Goal: Task Accomplishment & Management: Manage account settings

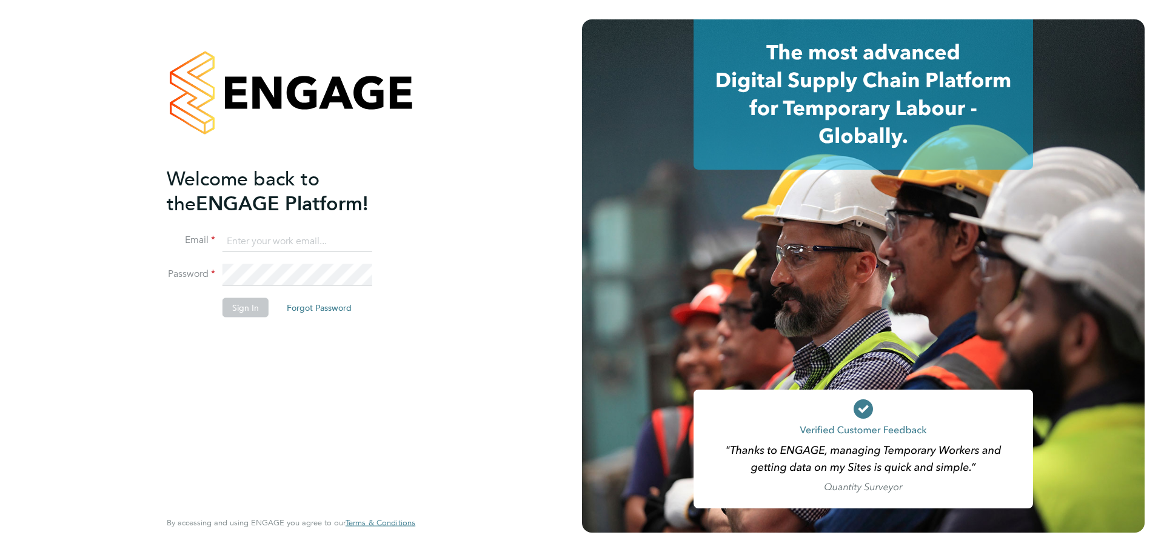
type input "[PERSON_NAME][EMAIL_ADDRESS][DOMAIN_NAME]"
click at [260, 307] on button "Sign In" at bounding box center [246, 307] width 46 height 19
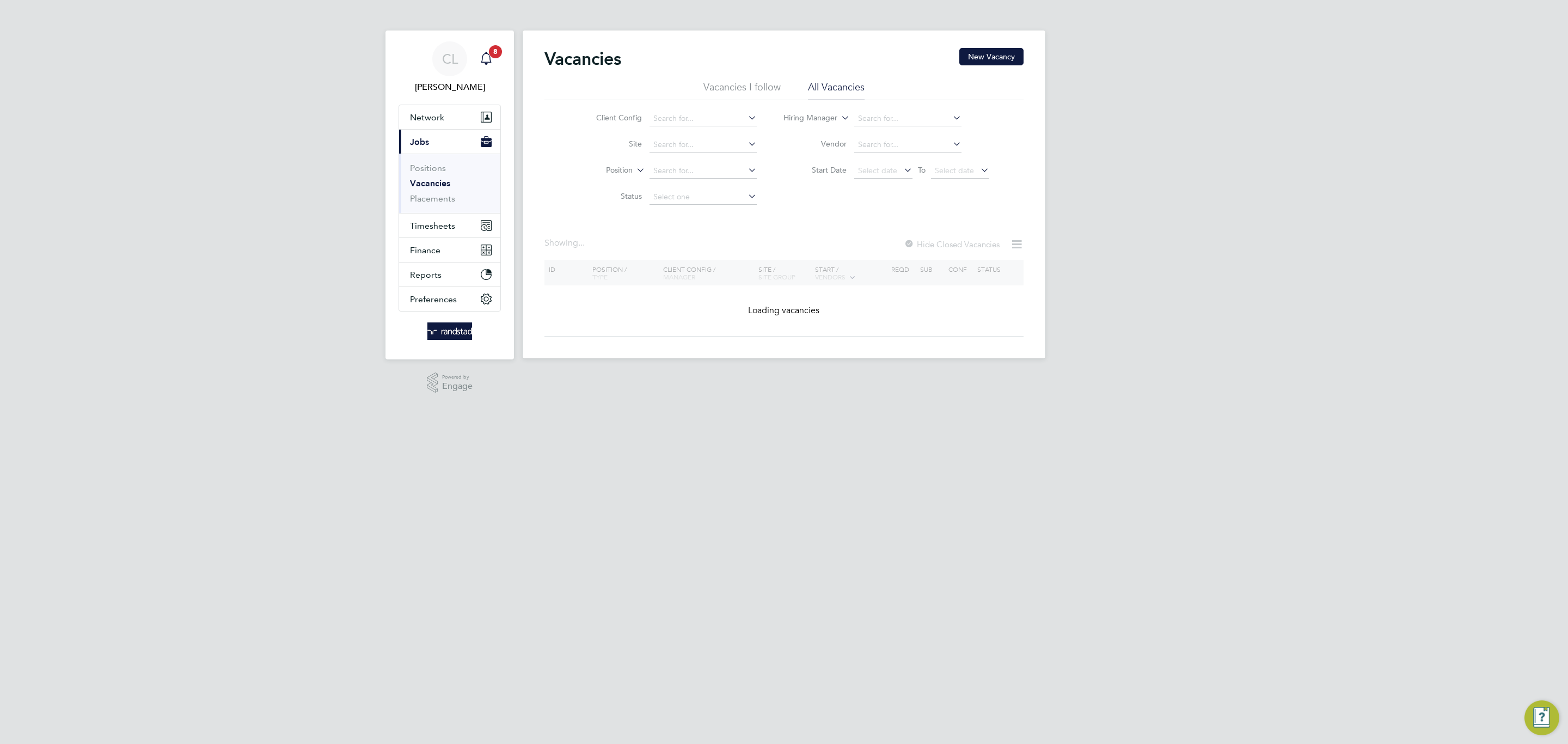
click at [491, 52] on span "8" at bounding box center [496, 51] width 13 height 13
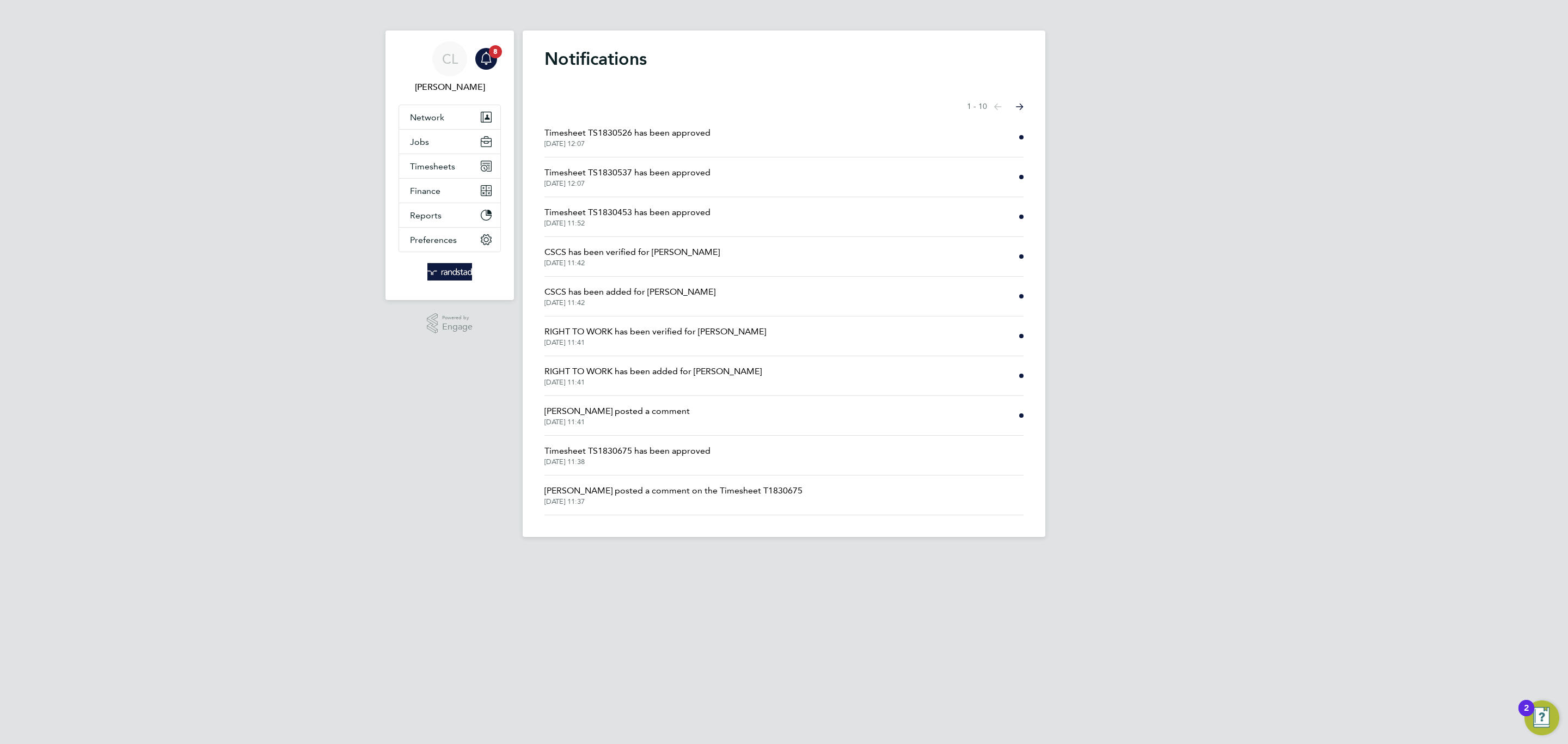
click at [634, 216] on span "Timesheet TS1830453 has been approved" at bounding box center [627, 212] width 166 height 13
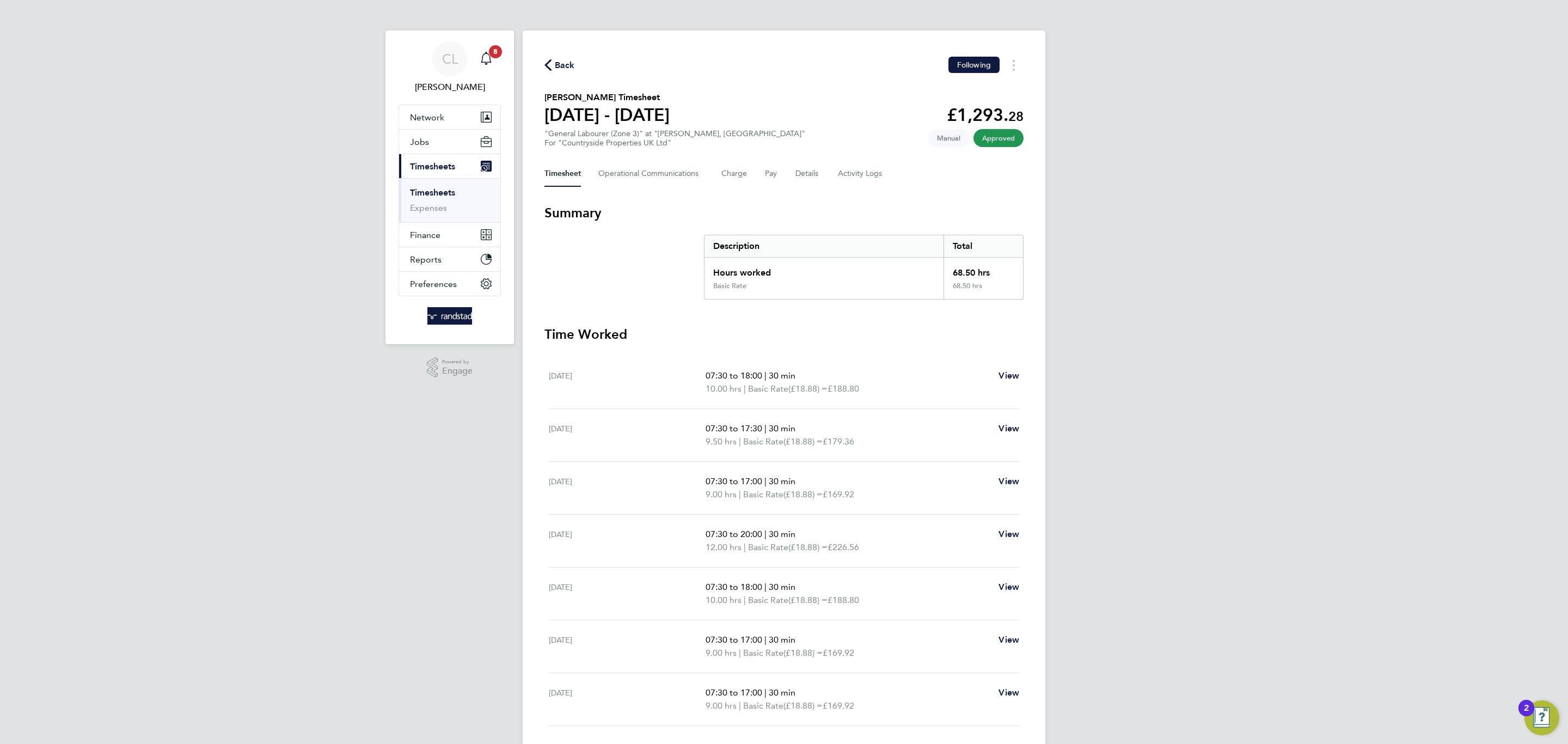
click at [492, 61] on icon "Main navigation" at bounding box center [486, 58] width 13 height 13
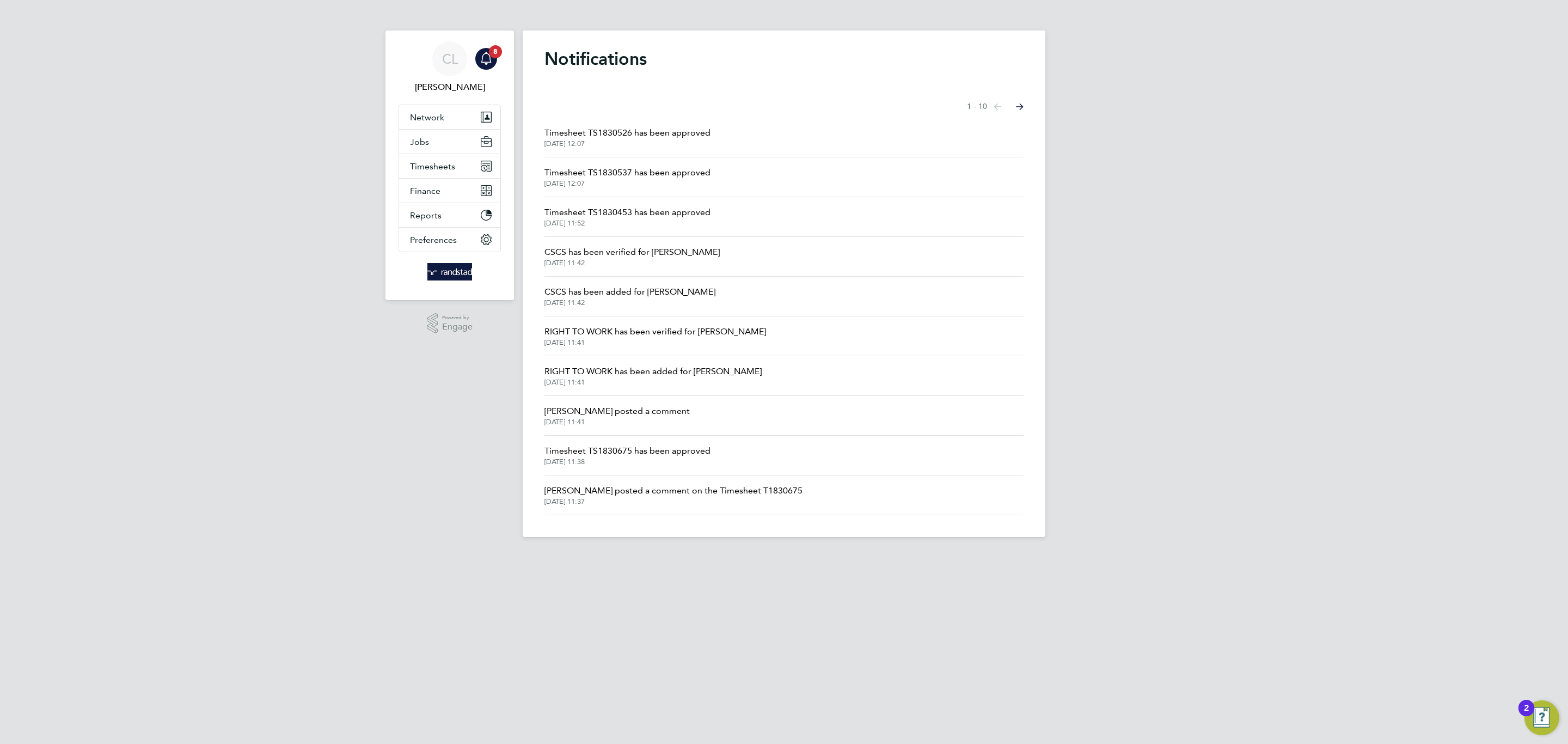
click at [641, 164] on li "Timesheet TS1830537 has been approved [DATE] 12:07" at bounding box center [784, 177] width 480 height 40
click at [646, 173] on span "Timesheet TS1830537 has been approved" at bounding box center [627, 173] width 166 height 13
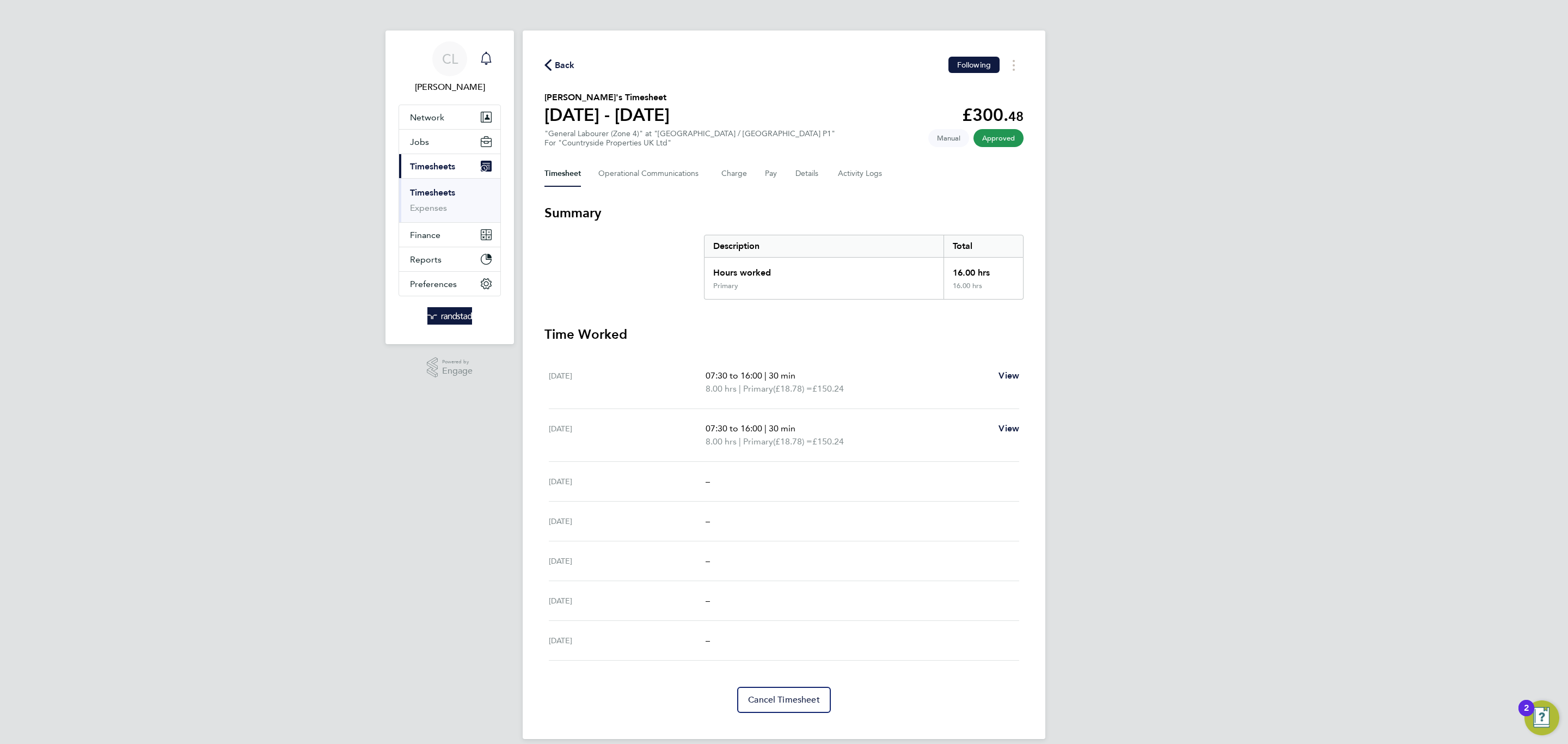
click at [497, 70] on link "Notifications" at bounding box center [486, 58] width 22 height 35
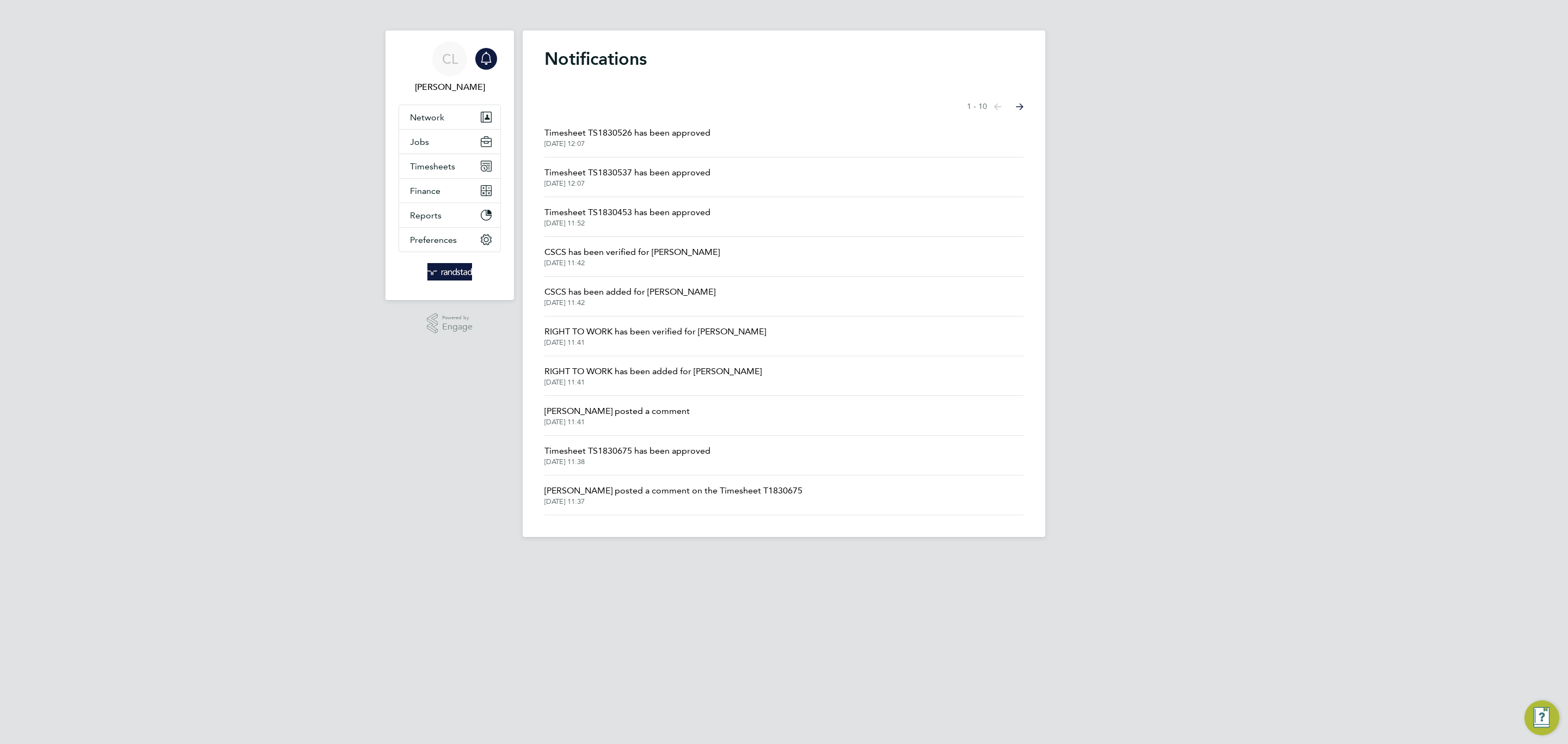
click at [598, 151] on li "Timesheet TS1830526 has been approved [DATE] 12:07" at bounding box center [784, 137] width 480 height 40
click at [602, 141] on span "[DATE] 12:07" at bounding box center [627, 144] width 166 height 9
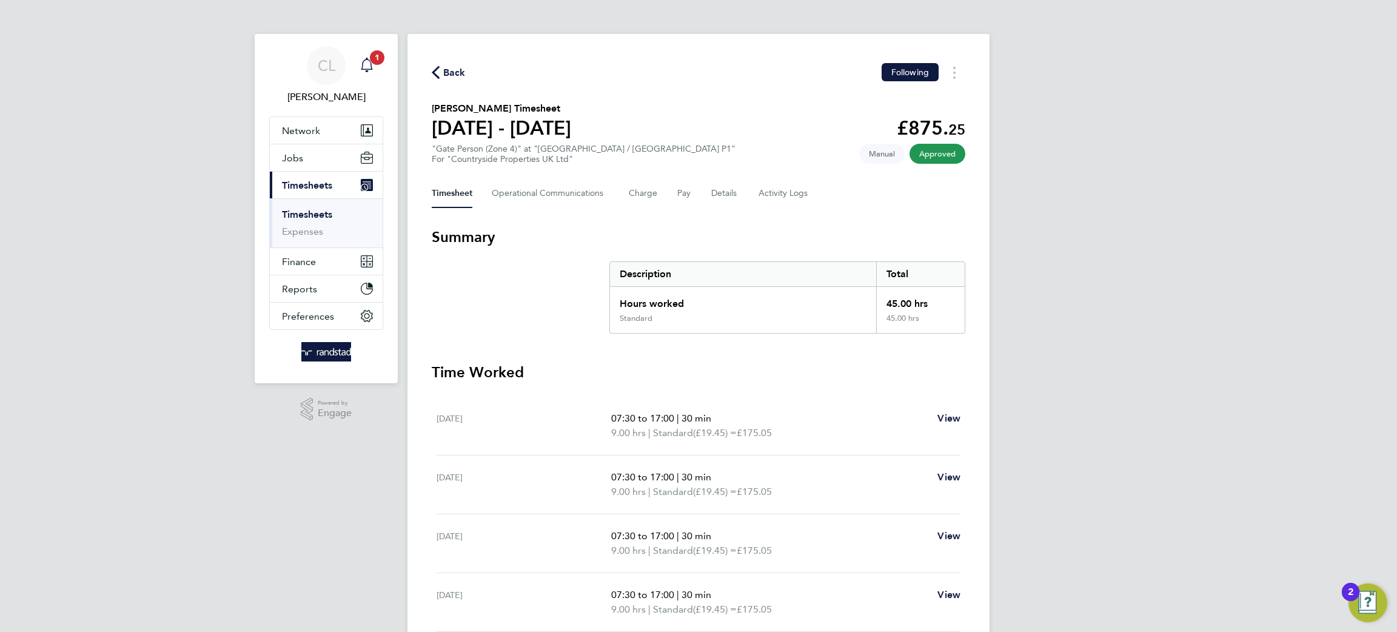
click at [380, 59] on span "1" at bounding box center [377, 57] width 15 height 15
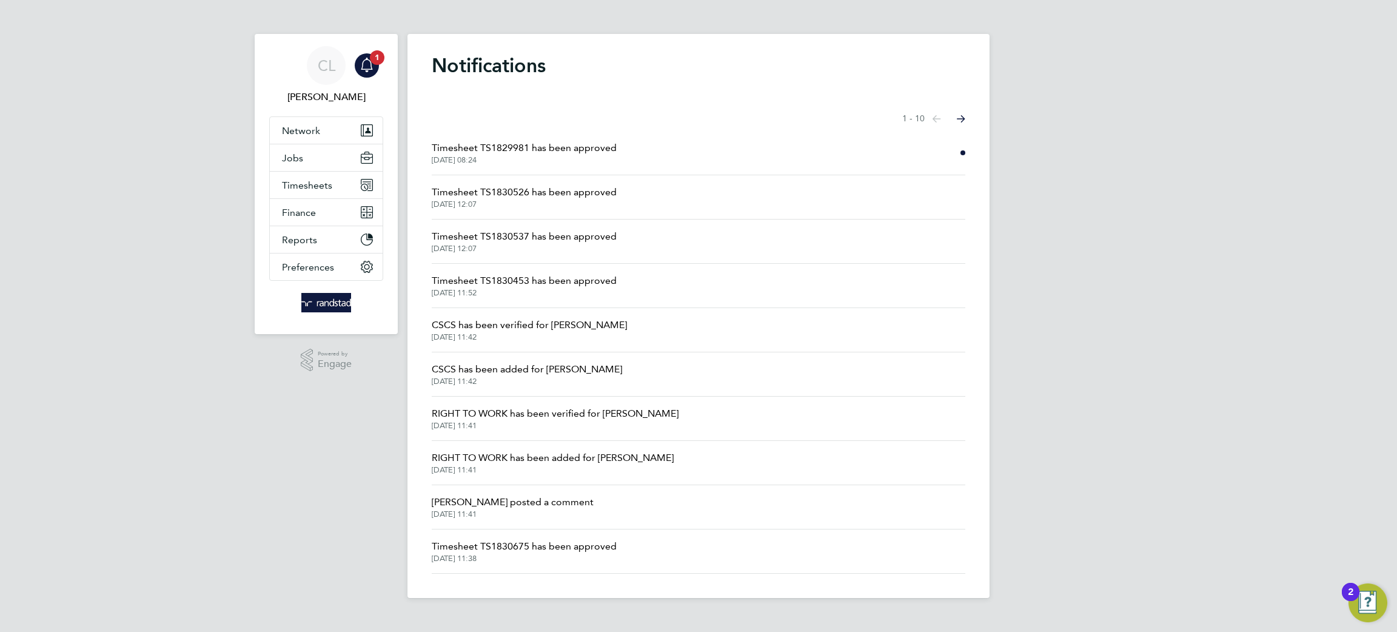
click at [511, 158] on span "[DATE] 08:24" at bounding box center [524, 160] width 185 height 10
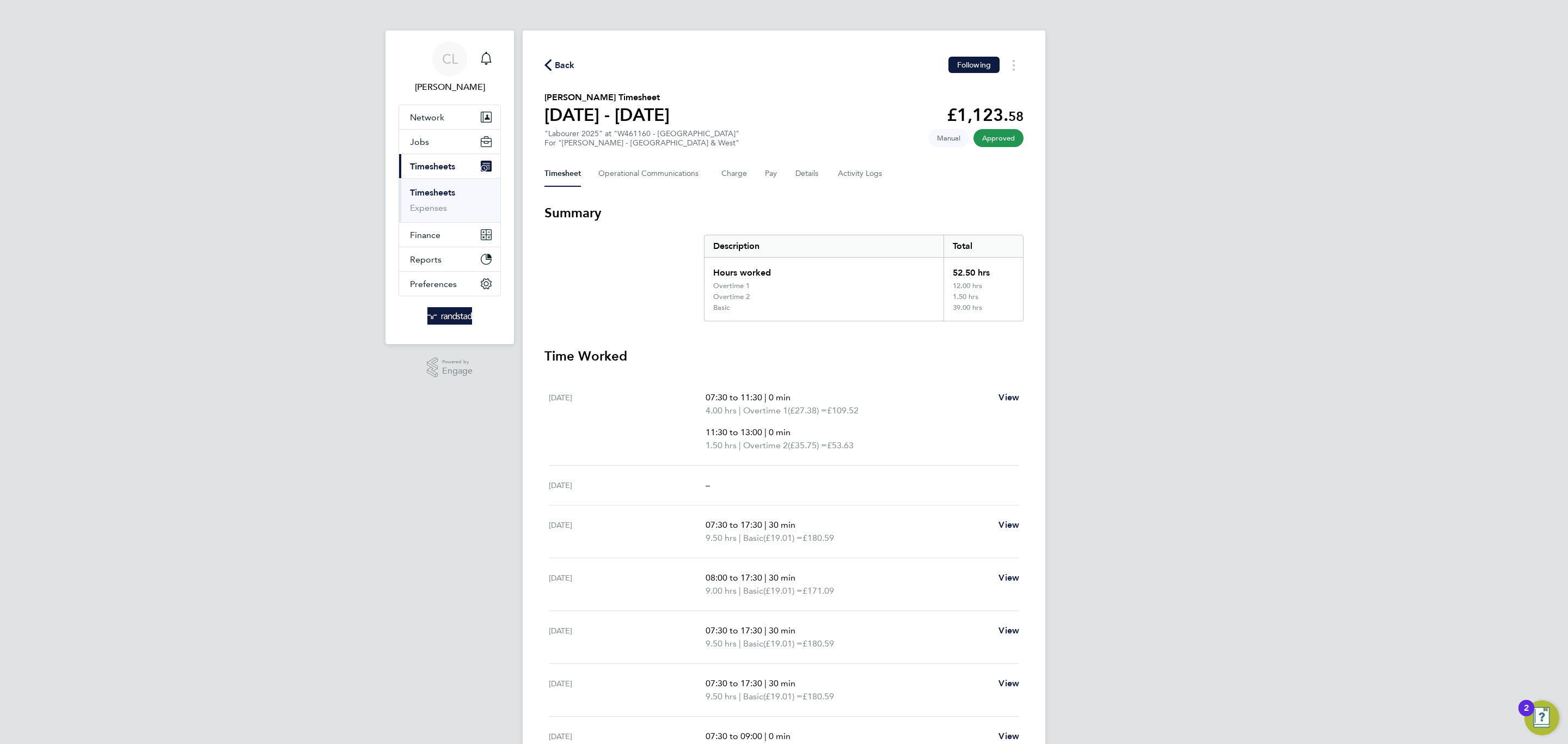
click at [516, 556] on div "CL [PERSON_NAME] Notifications Applications: Network Team Members Businesses Si…" at bounding box center [784, 450] width 1568 height 900
click at [495, 58] on span "2" at bounding box center [496, 51] width 13 height 13
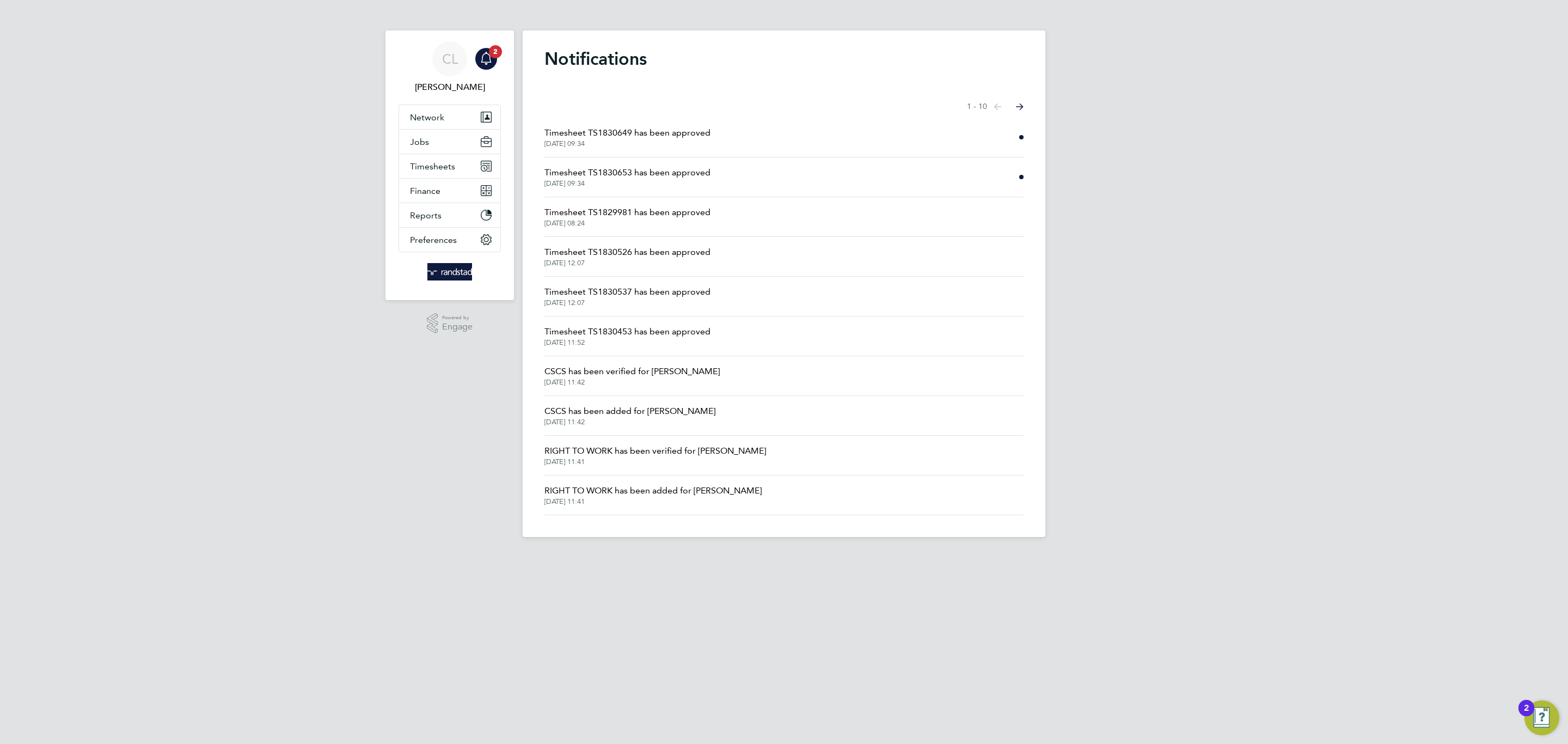
click at [673, 170] on span "Timesheet TS1830653 has been approved" at bounding box center [627, 173] width 166 height 13
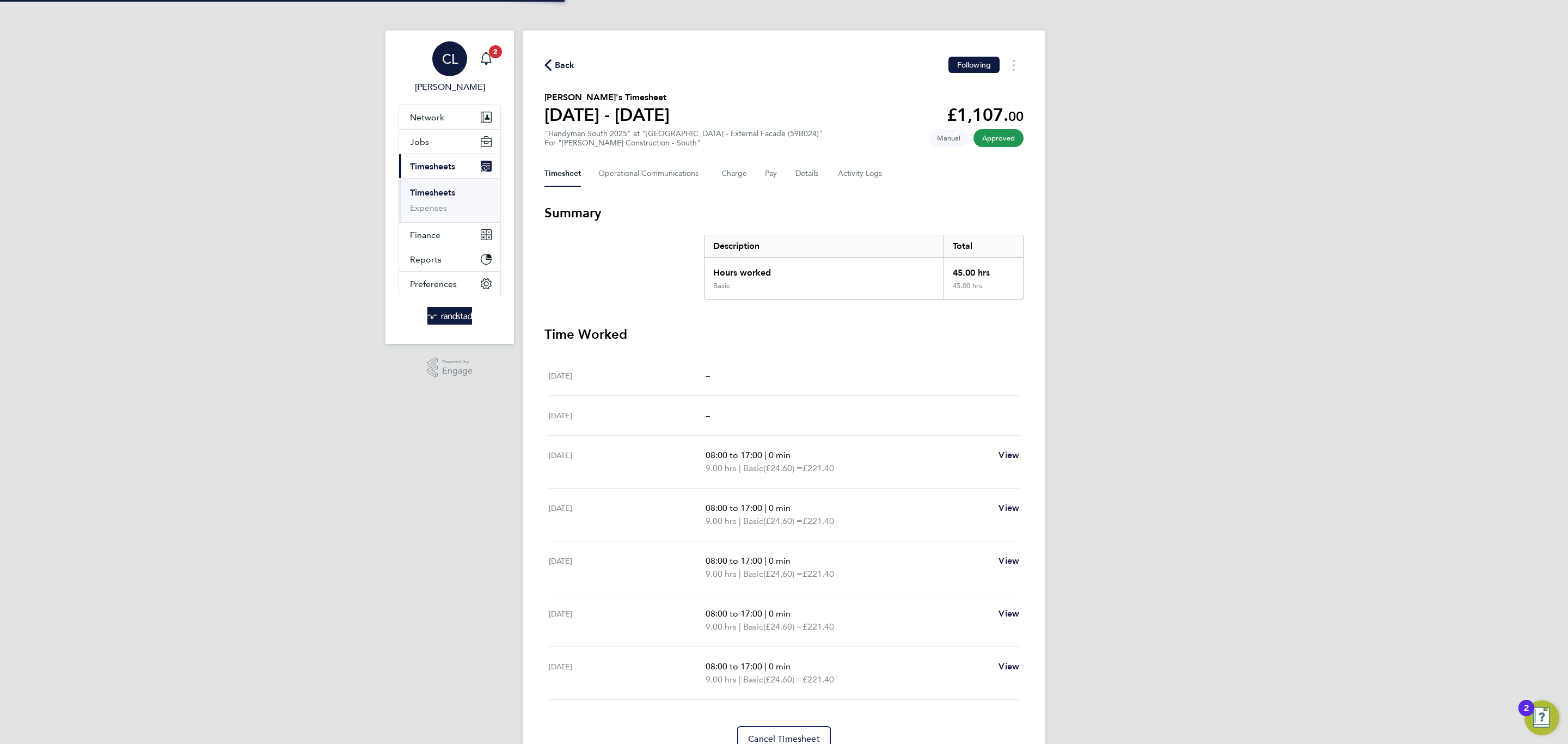
click at [498, 66] on link "CL [PERSON_NAME]" at bounding box center [450, 67] width 102 height 52
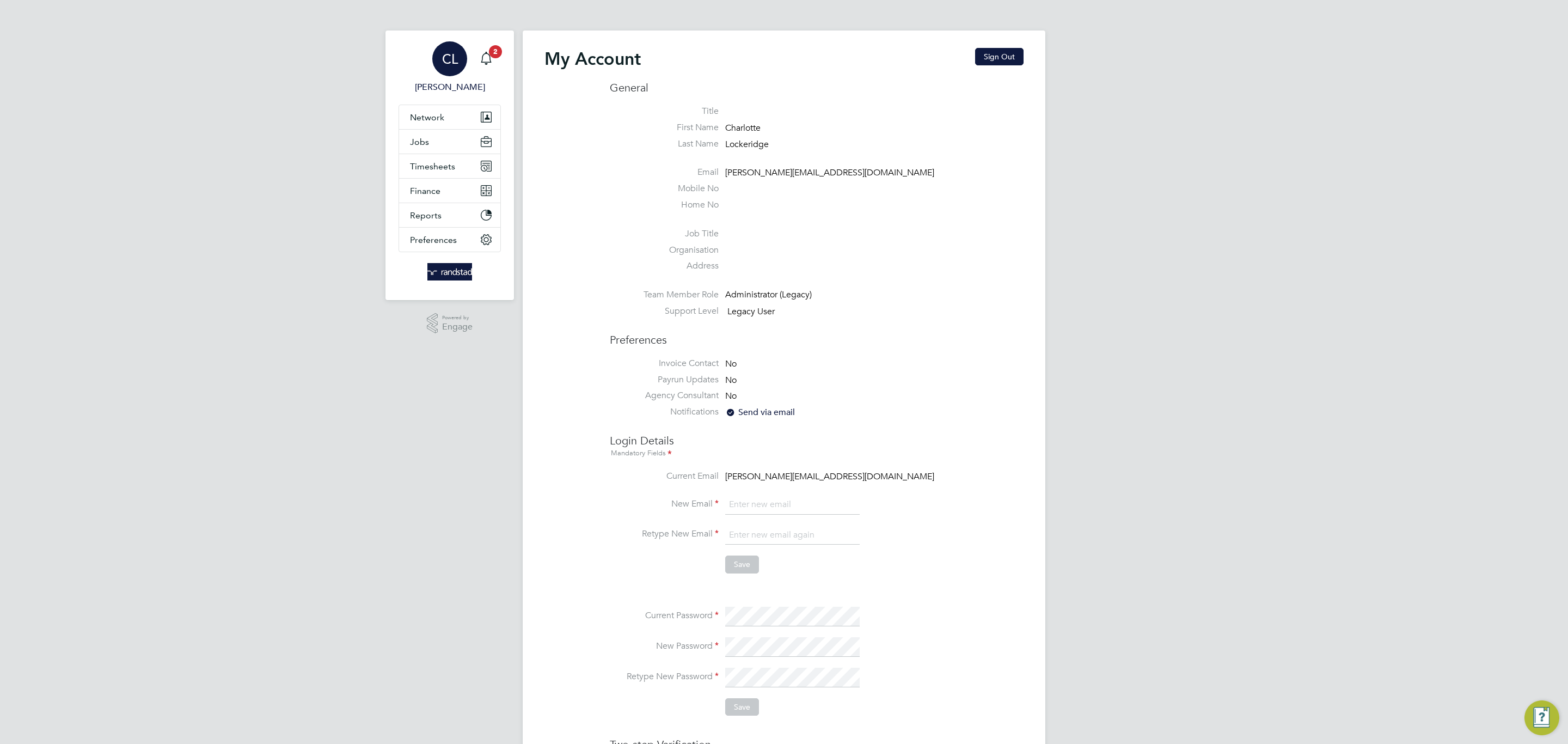
type input "[PERSON_NAME][EMAIL_ADDRESS][DOMAIN_NAME]"
click at [501, 62] on app-nav-sections-wrapper "CL [PERSON_NAME] Notifications 2 Applications: Network Team Members Businesses …" at bounding box center [449, 165] width 128 height 270
click at [493, 56] on span "2" at bounding box center [496, 51] width 13 height 13
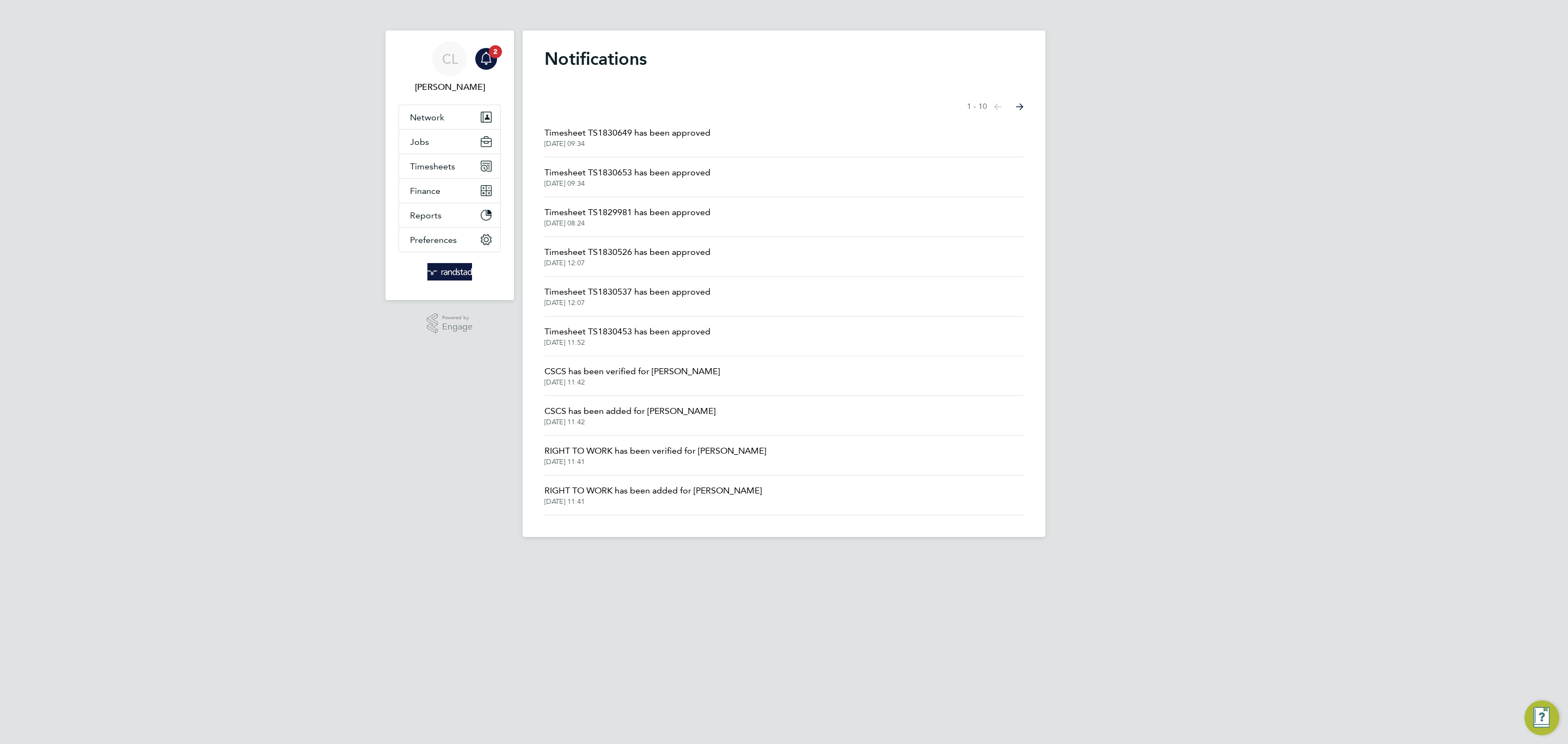
click at [664, 148] on li "Timesheet TS1830649 has been approved [DATE] 09:34" at bounding box center [784, 137] width 480 height 40
click at [436, 174] on button "Timesheets" at bounding box center [449, 166] width 101 height 24
click at [444, 194] on link "Timesheets" at bounding box center [433, 193] width 45 height 11
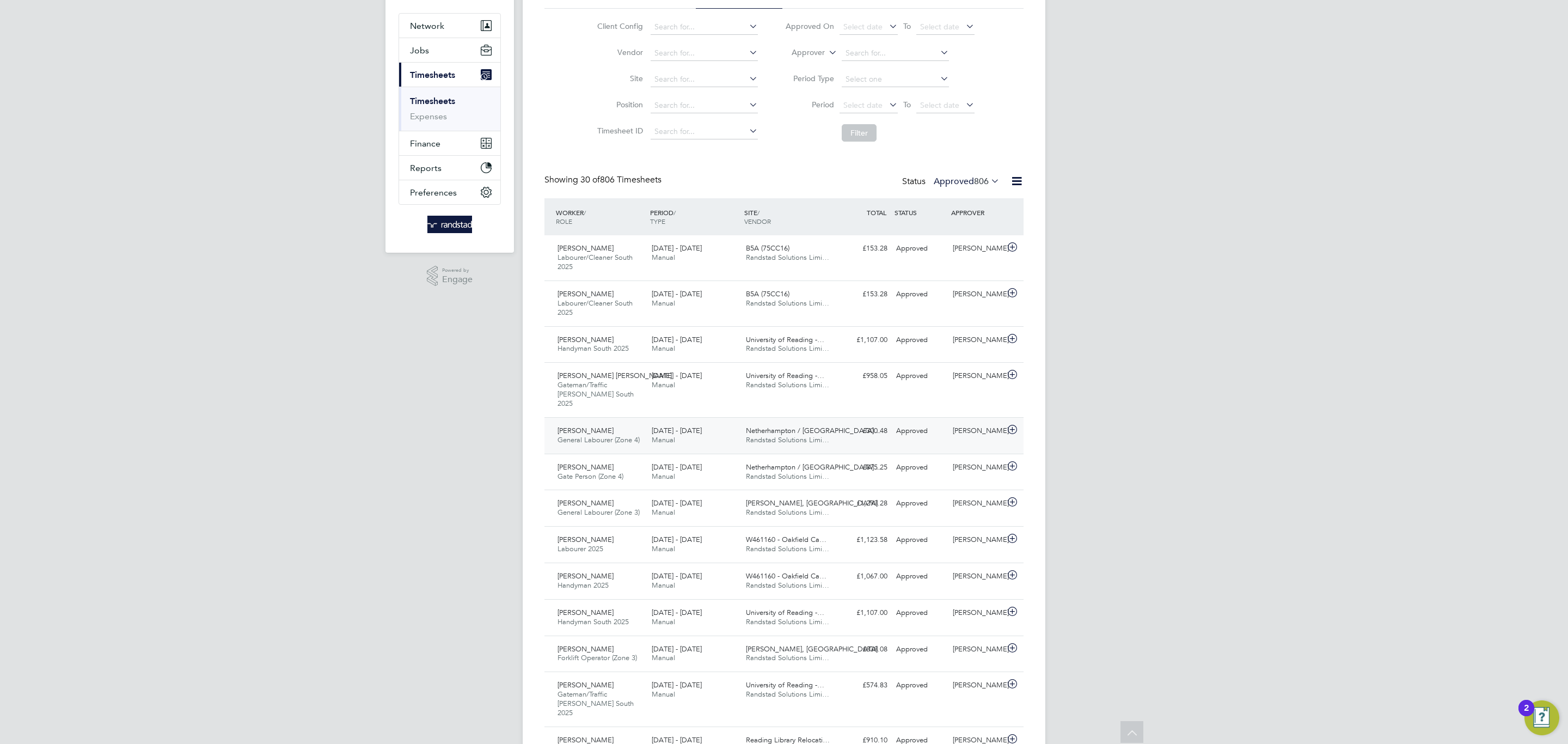
click at [638, 435] on span "General Labourer (Zone 4)" at bounding box center [599, 439] width 83 height 9
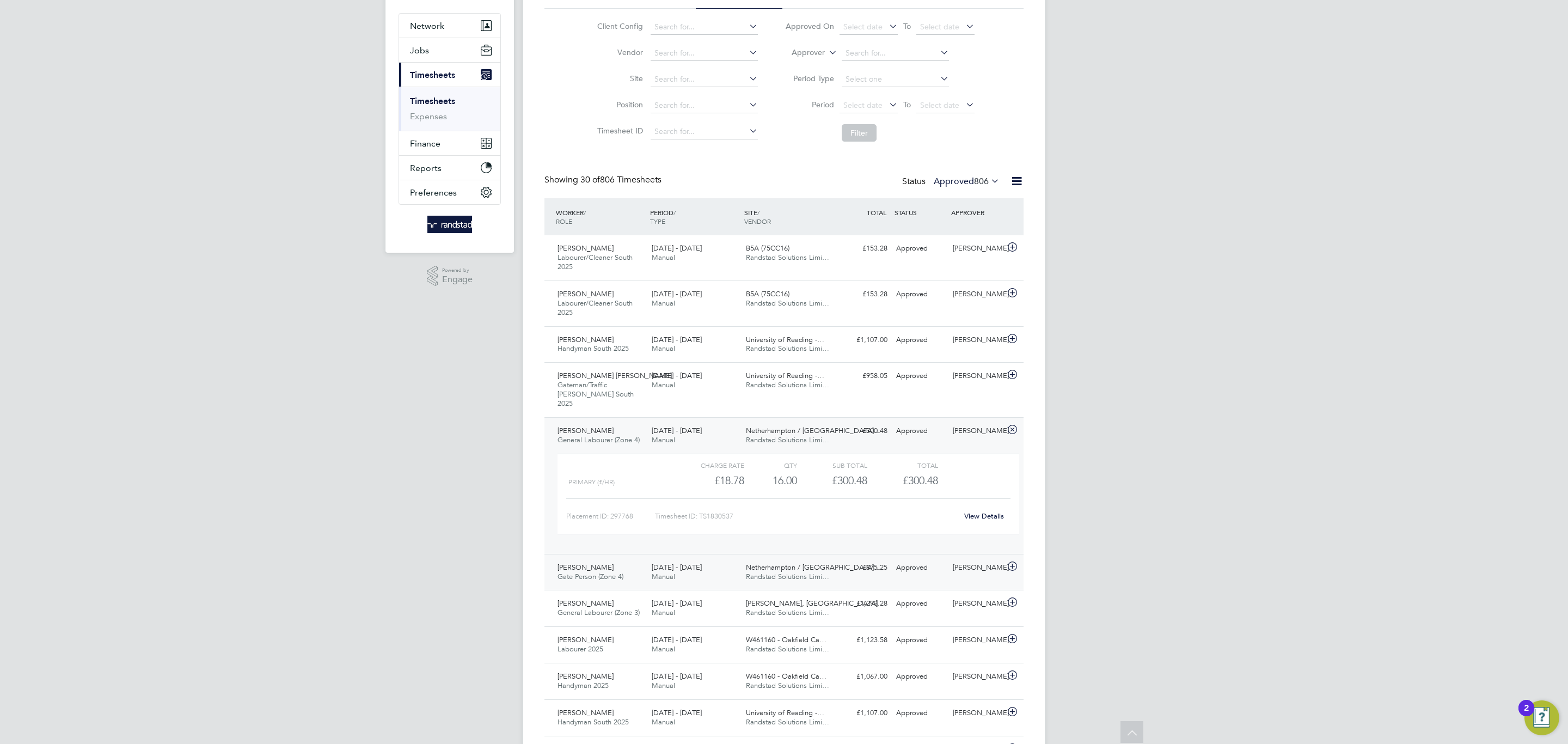
click at [673, 554] on div "[PERSON_NAME] Gate Person (Zone 4) [DATE] - [DATE] [DATE] - [DATE] Manual Nethe…" at bounding box center [784, 572] width 480 height 37
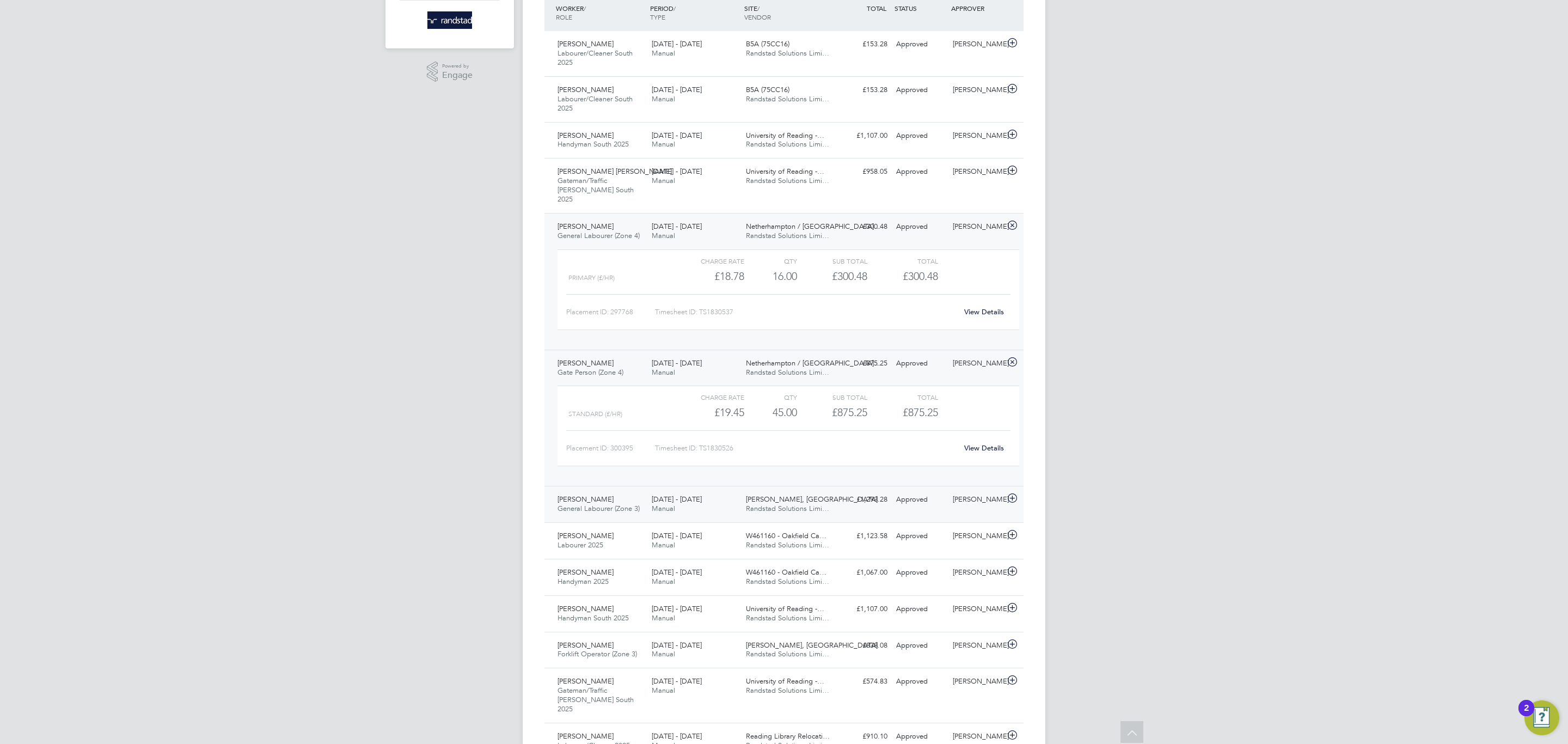
click at [806, 495] on span "[PERSON_NAME], [GEOGRAPHIC_DATA]" at bounding box center [812, 500] width 132 height 9
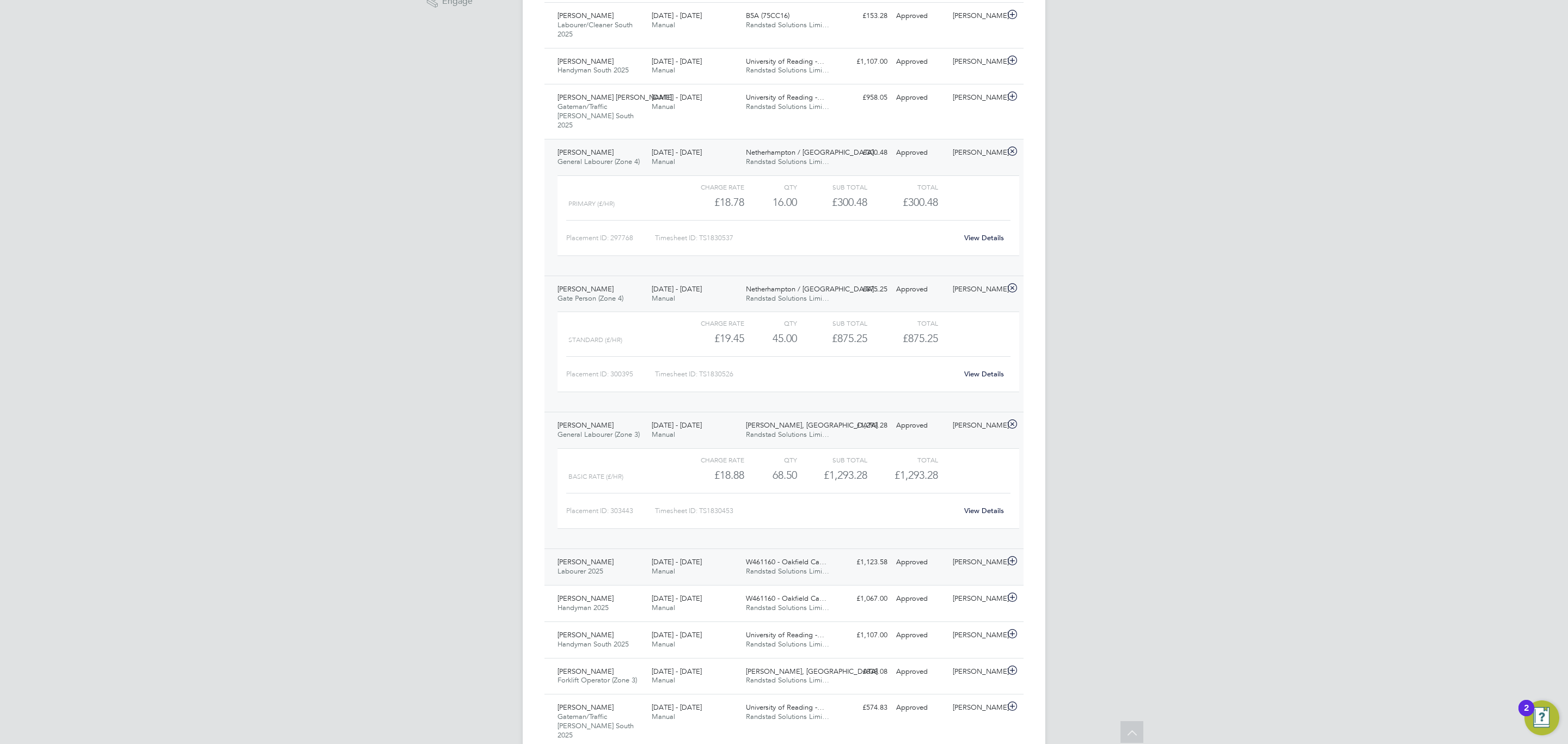
click at [716, 562] on div "[DATE] - [DATE] Manual" at bounding box center [694, 567] width 94 height 27
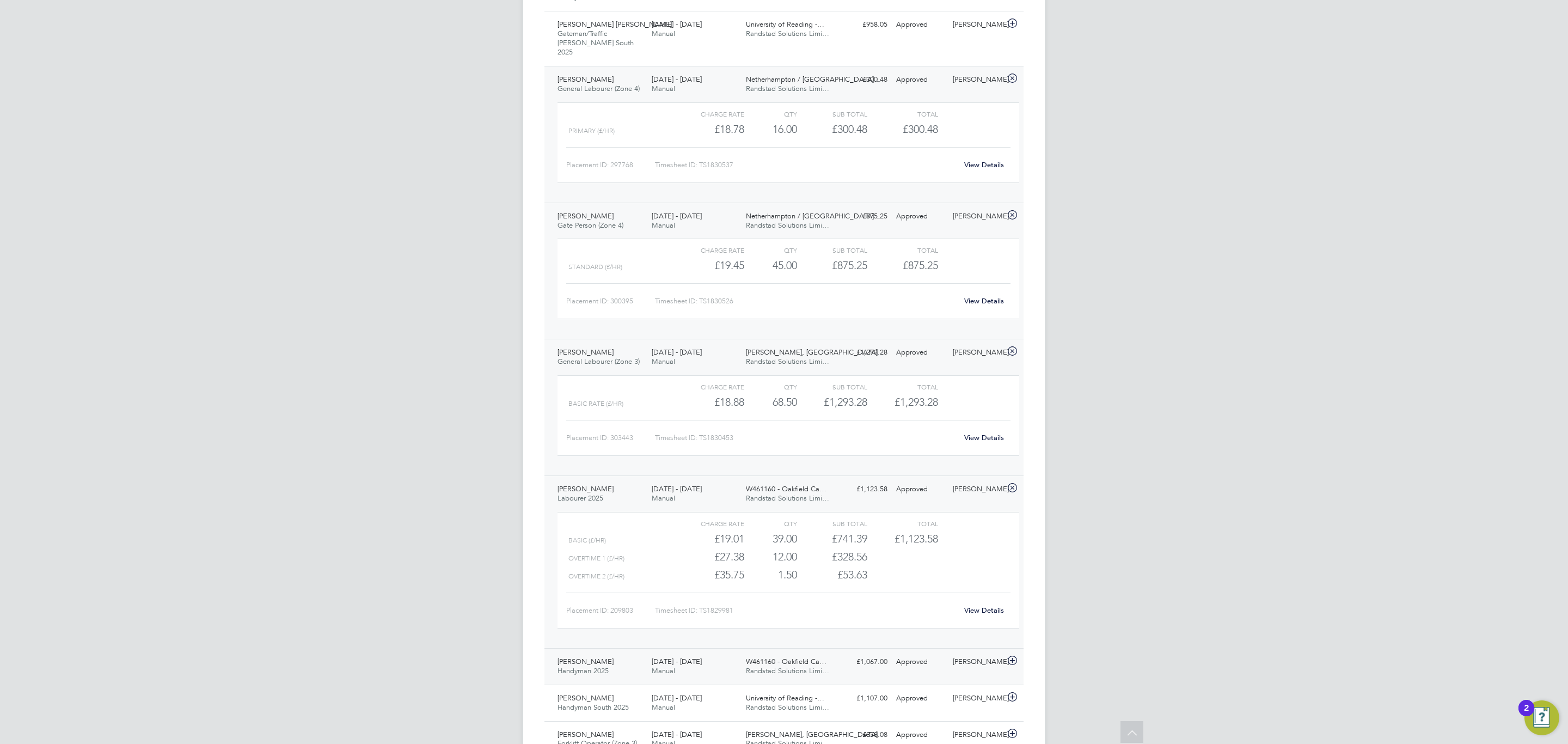
click at [724, 661] on div "[DATE] - [DATE] Manual" at bounding box center [694, 667] width 94 height 27
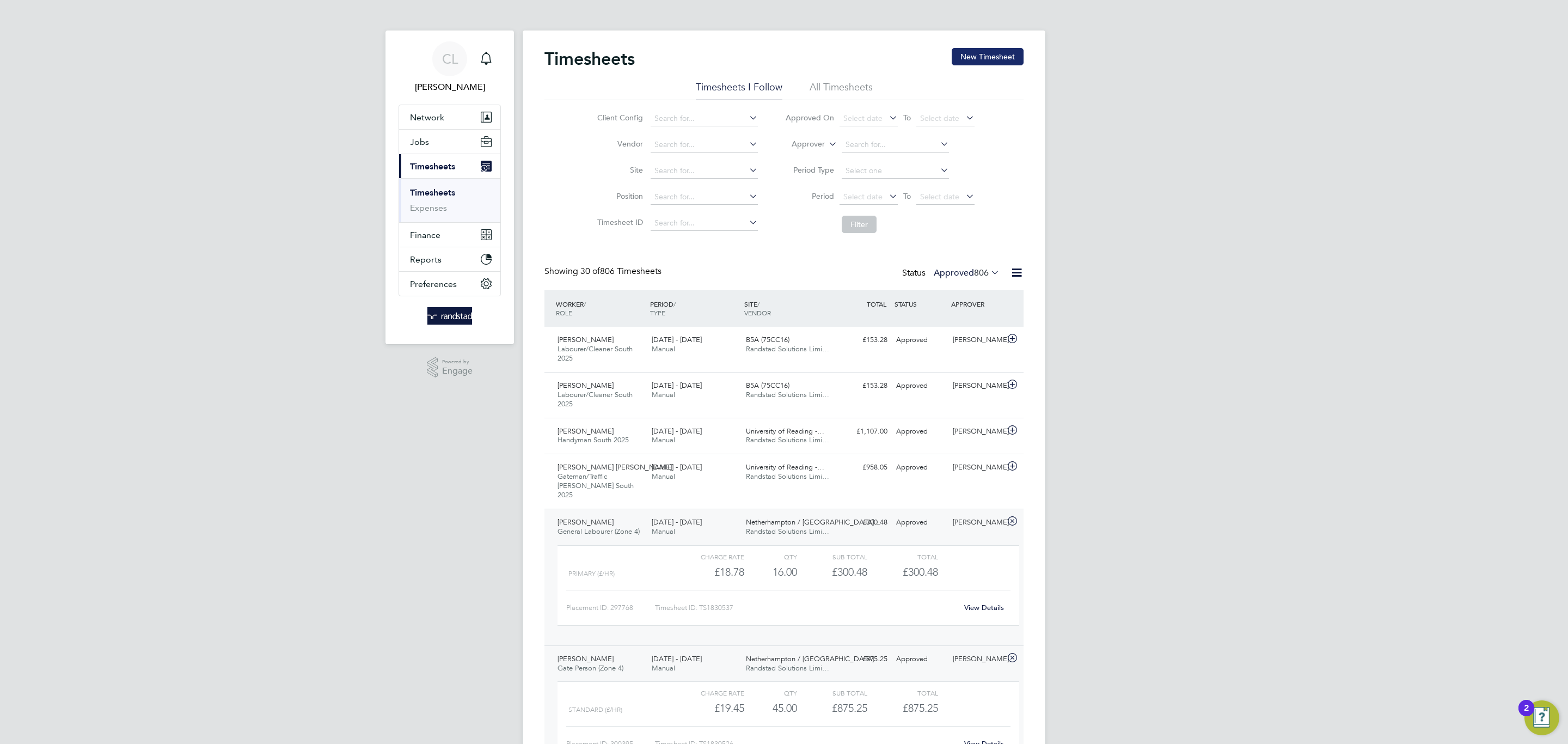
click at [982, 58] on button "New Timesheet" at bounding box center [988, 56] width 72 height 17
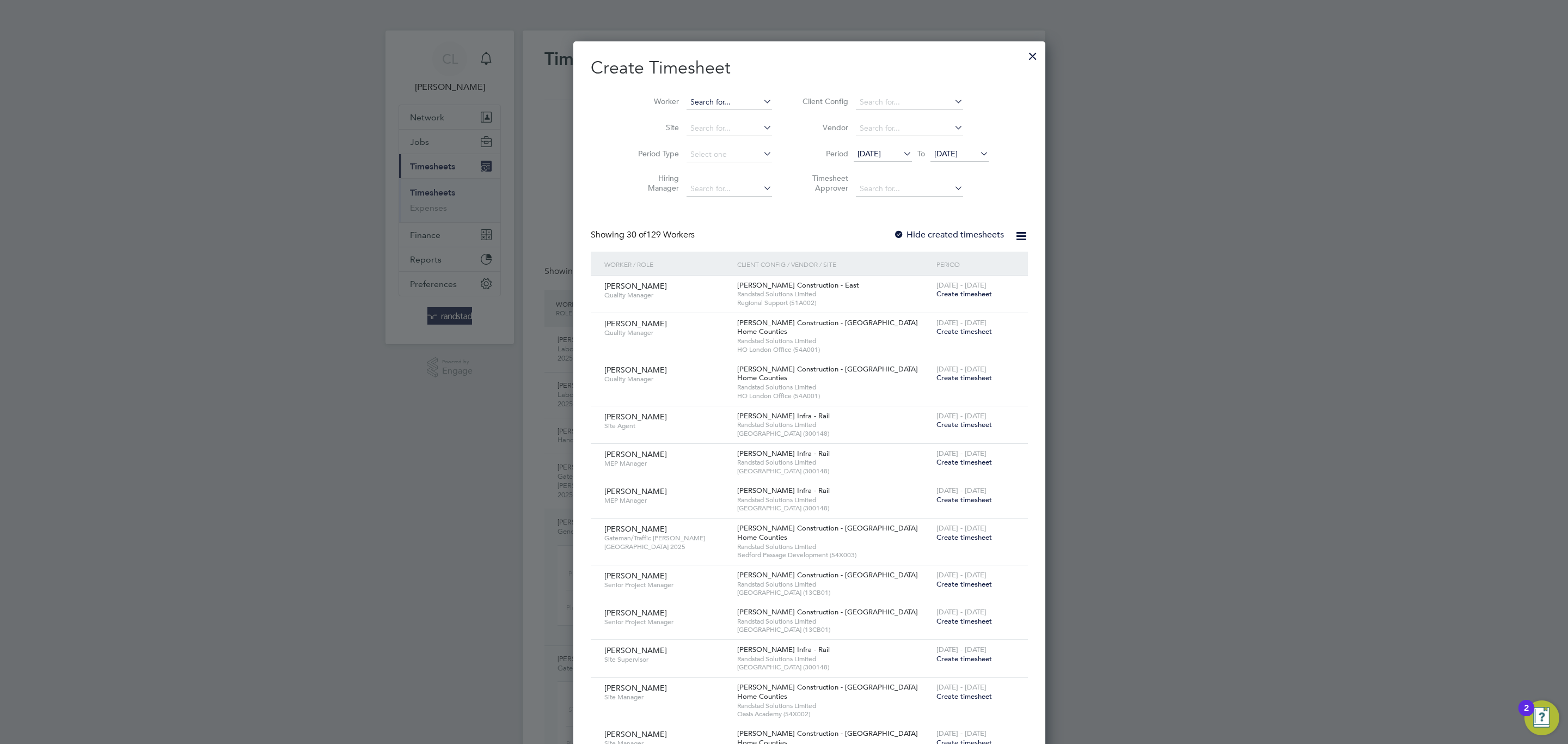
click at [687, 96] on input at bounding box center [729, 102] width 85 height 15
click at [687, 132] on b "[PERSON_NAME]" at bounding box center [696, 132] width 63 height 9
type input "[PERSON_NAME]"
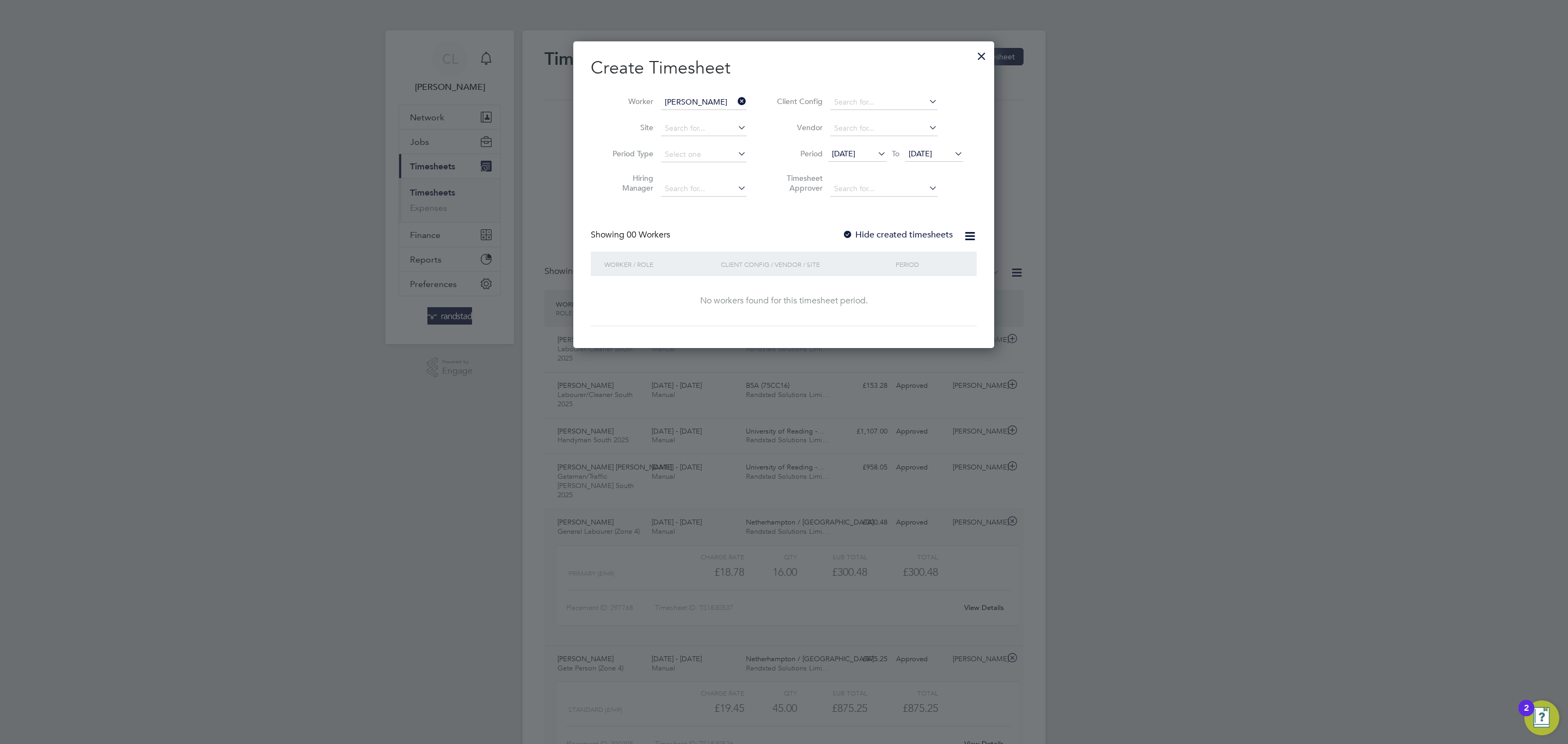
click at [880, 226] on div "Create Timesheet Worker [PERSON_NAME] Site Period Type Hiring Manager Client Co…" at bounding box center [784, 191] width 386 height 270
click at [879, 230] on label "Hide created timesheets" at bounding box center [897, 235] width 110 height 11
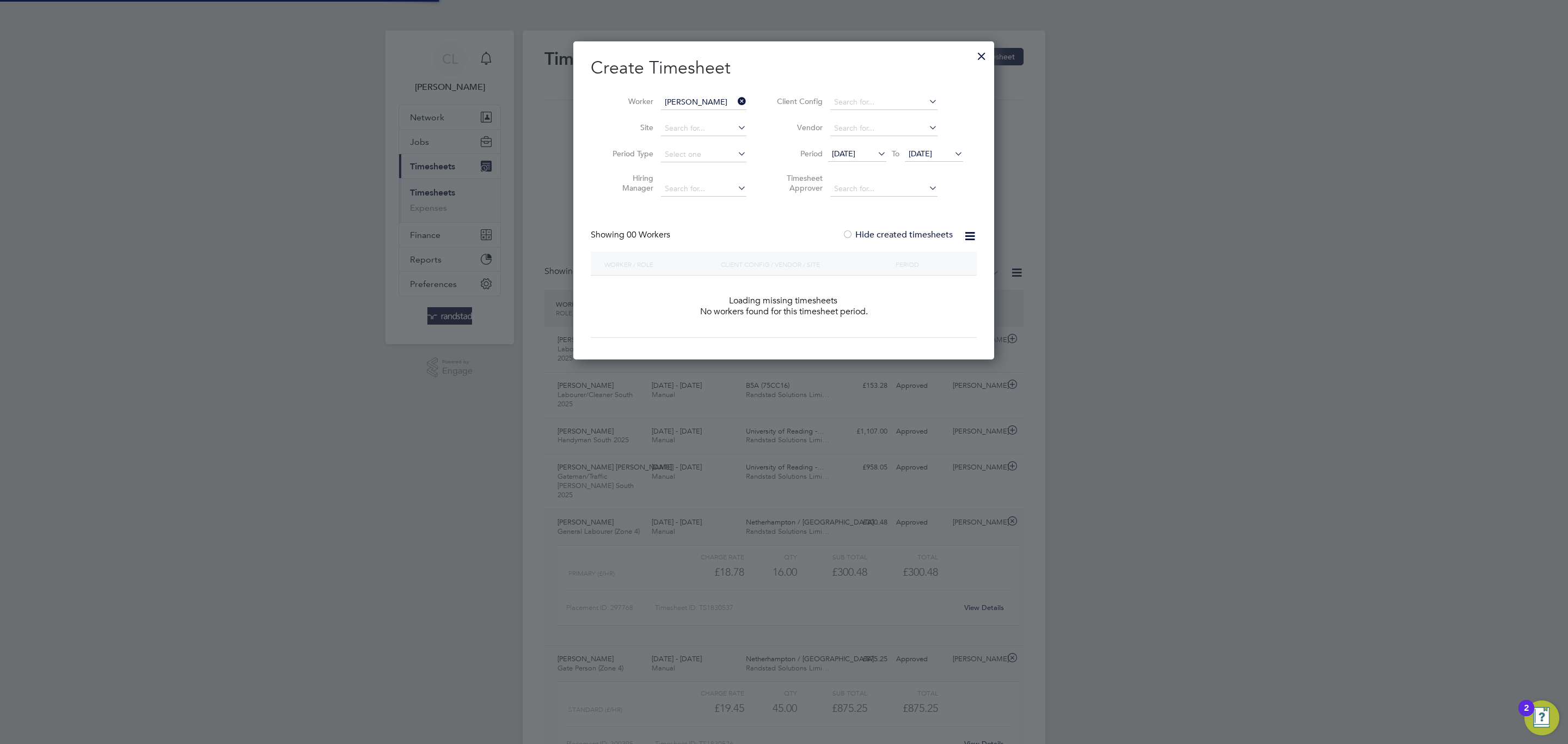
click at [935, 161] on span "[DATE]" at bounding box center [934, 155] width 58 height 14
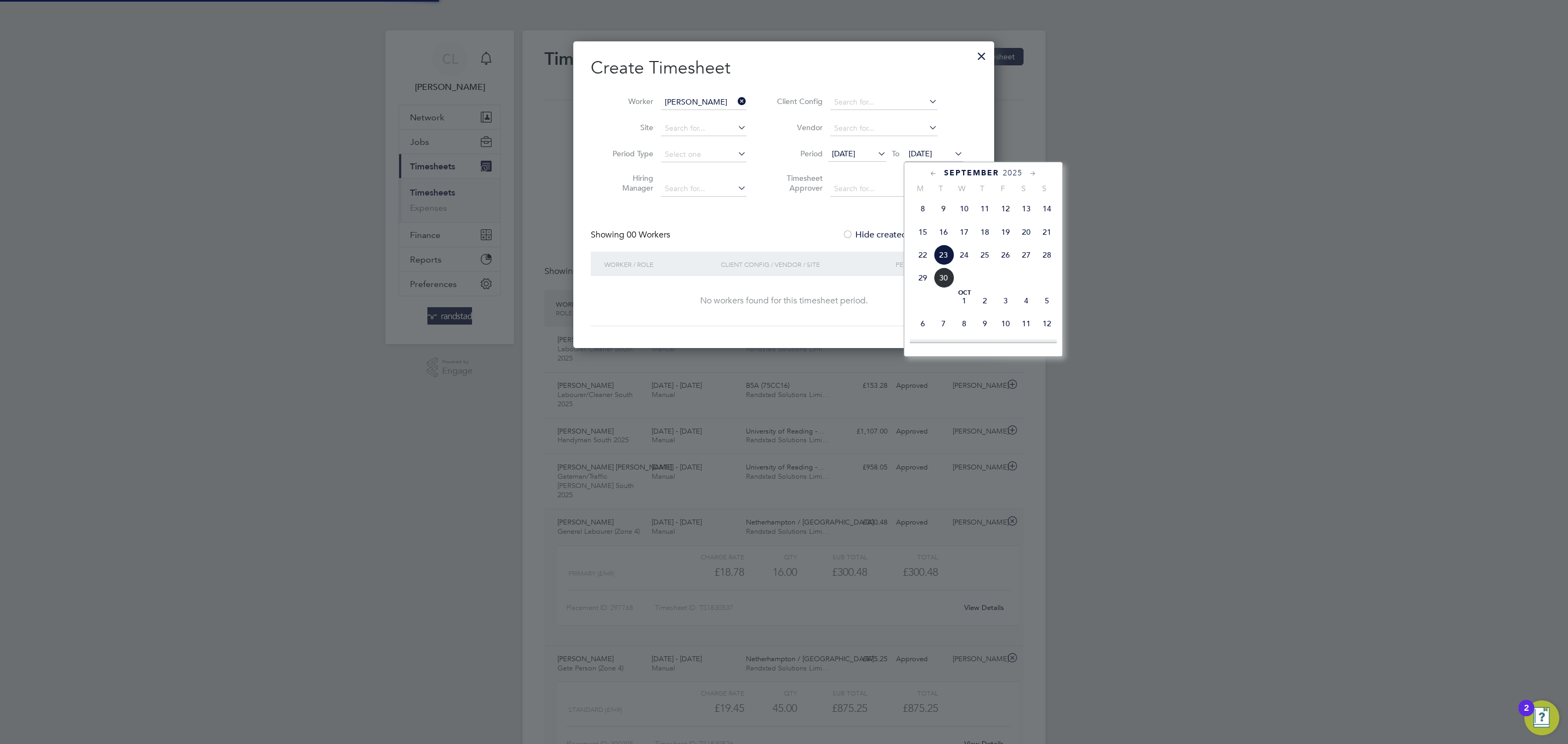
click at [965, 306] on span "[DATE]" at bounding box center [964, 300] width 21 height 21
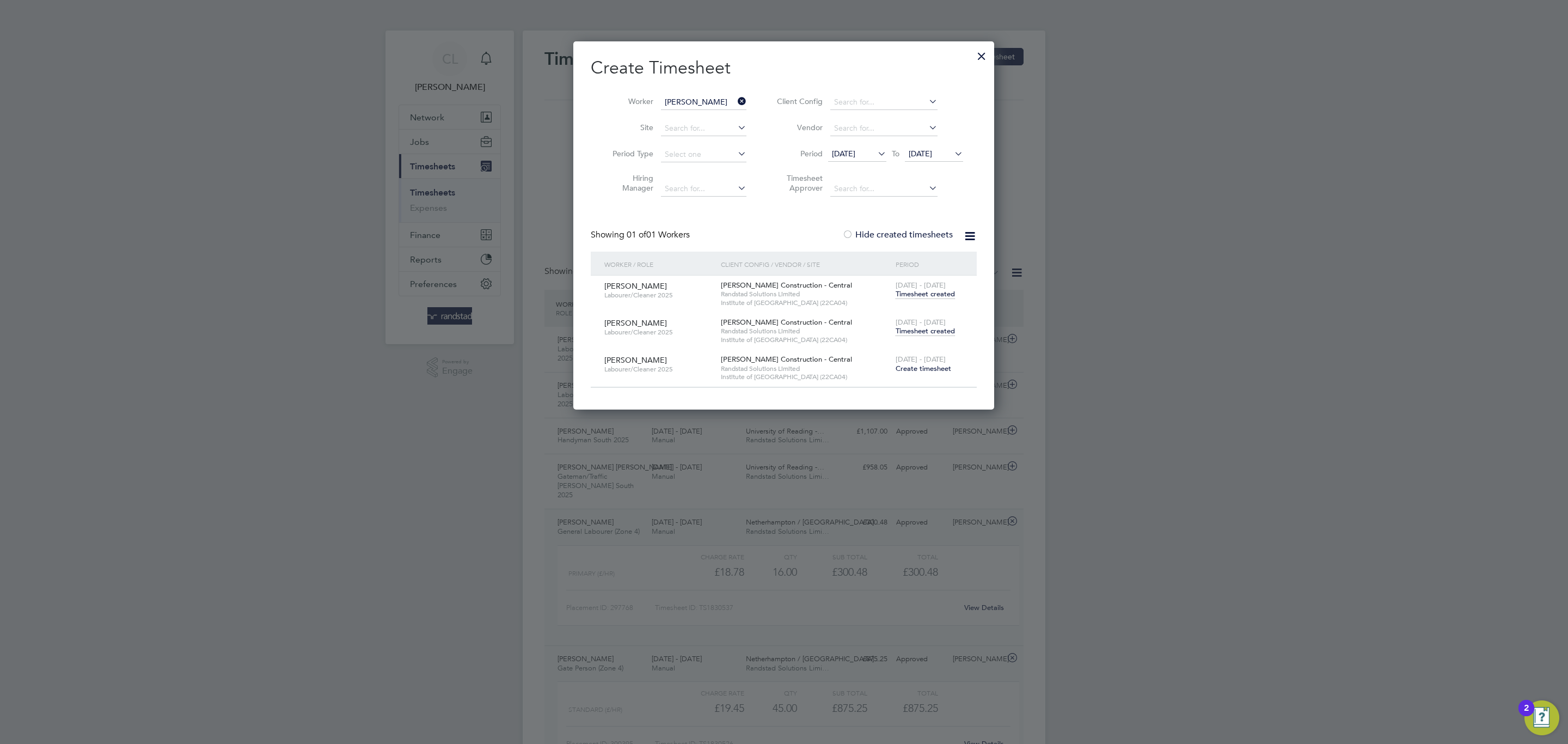
click at [939, 330] on span "Timesheet created" at bounding box center [925, 331] width 59 height 10
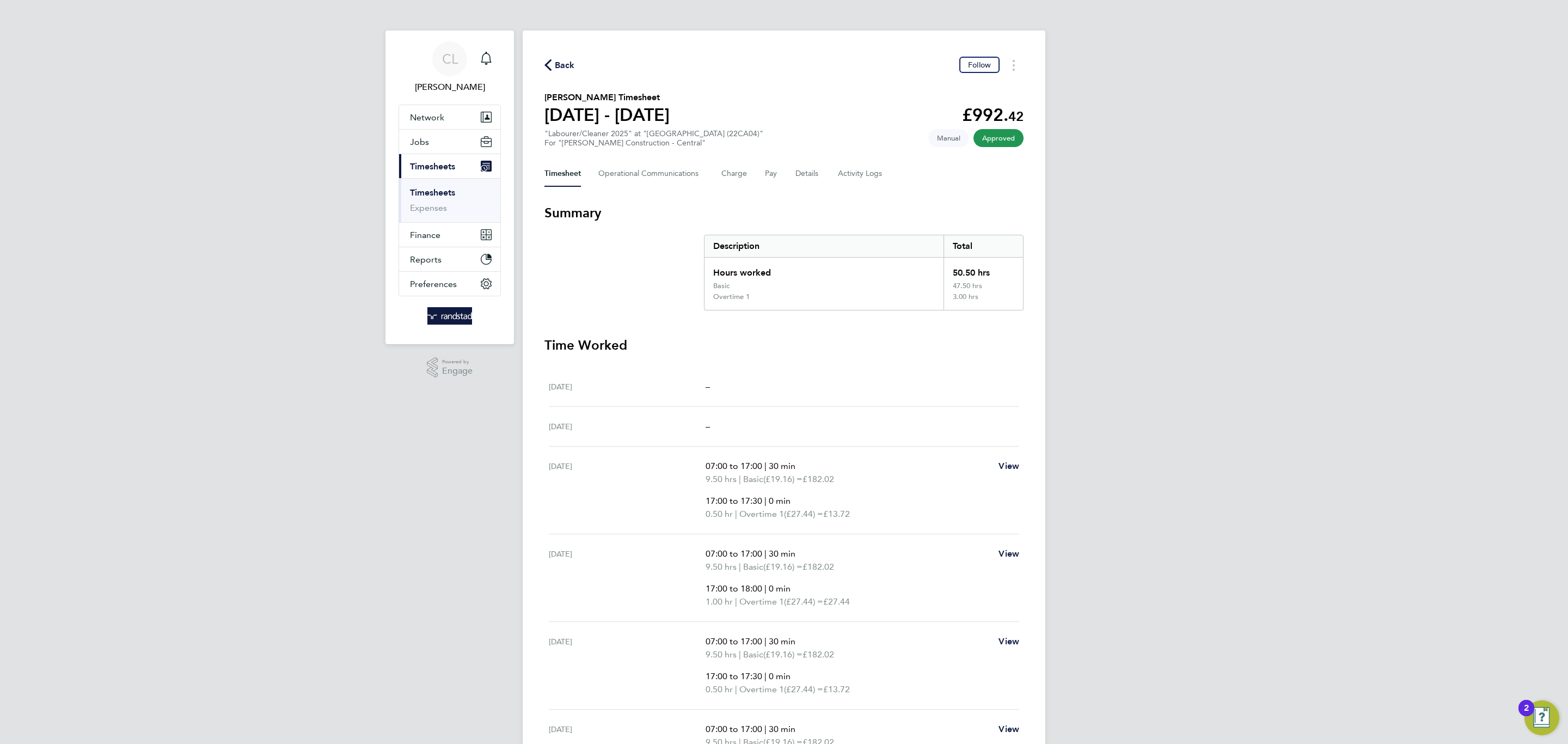
click at [559, 81] on div "Back Follow [PERSON_NAME] Timesheet [DATE] - [DATE] £992. 42 "Labourer/Cleaner …" at bounding box center [784, 497] width 523 height 934
click at [558, 71] on span "Back" at bounding box center [565, 65] width 20 height 13
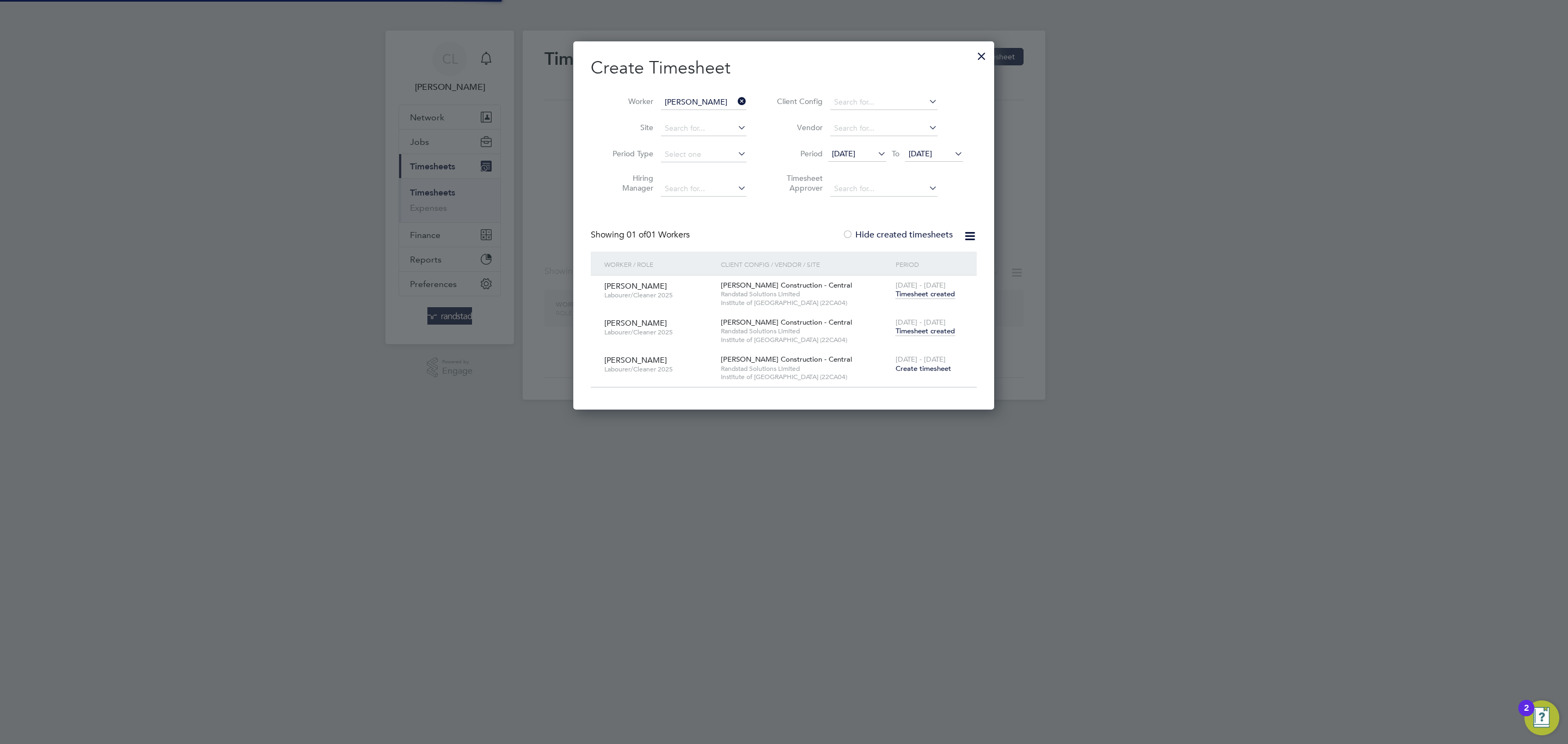
click at [730, 93] on li "Worker [PERSON_NAME]" at bounding box center [675, 102] width 170 height 26
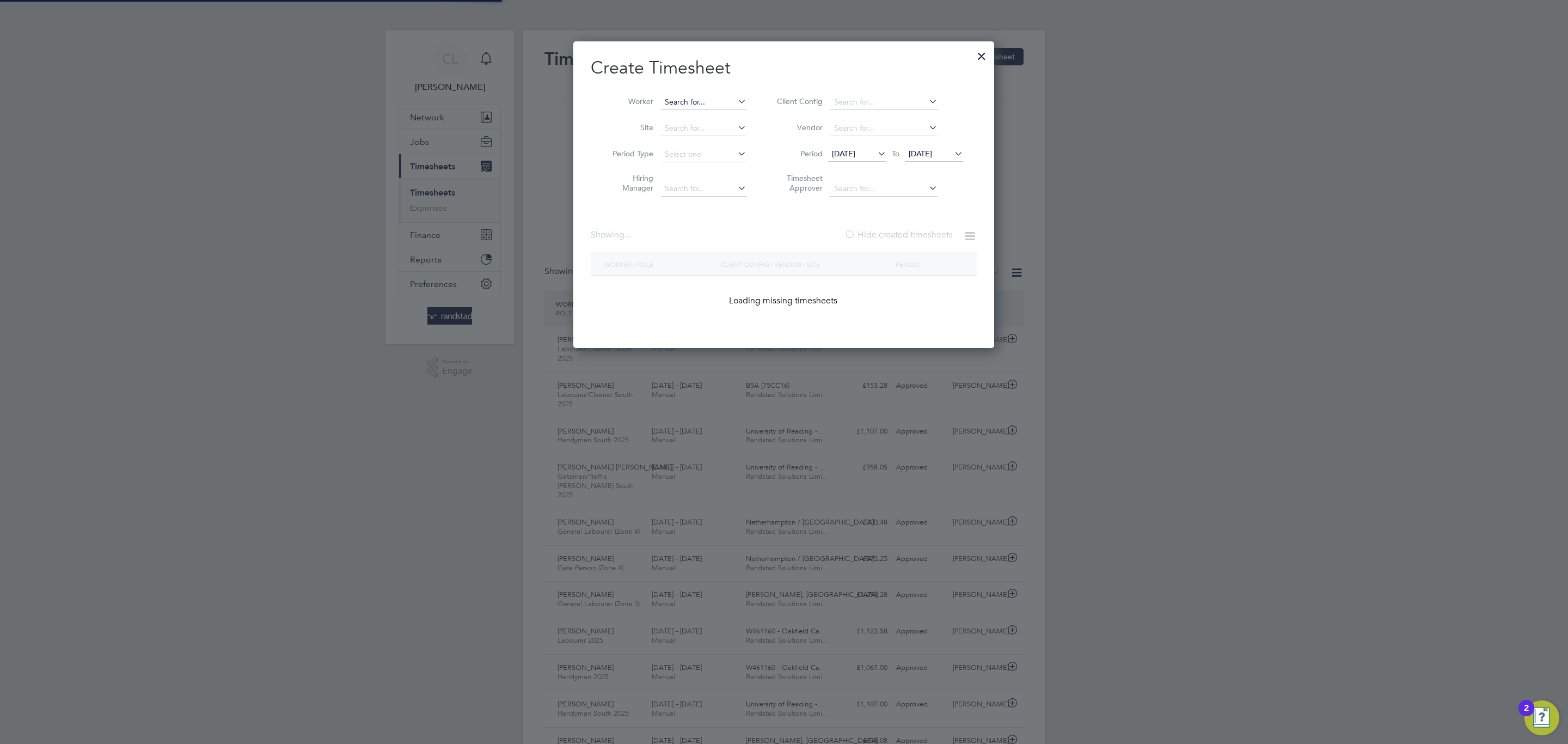
click at [729, 95] on input at bounding box center [703, 102] width 85 height 15
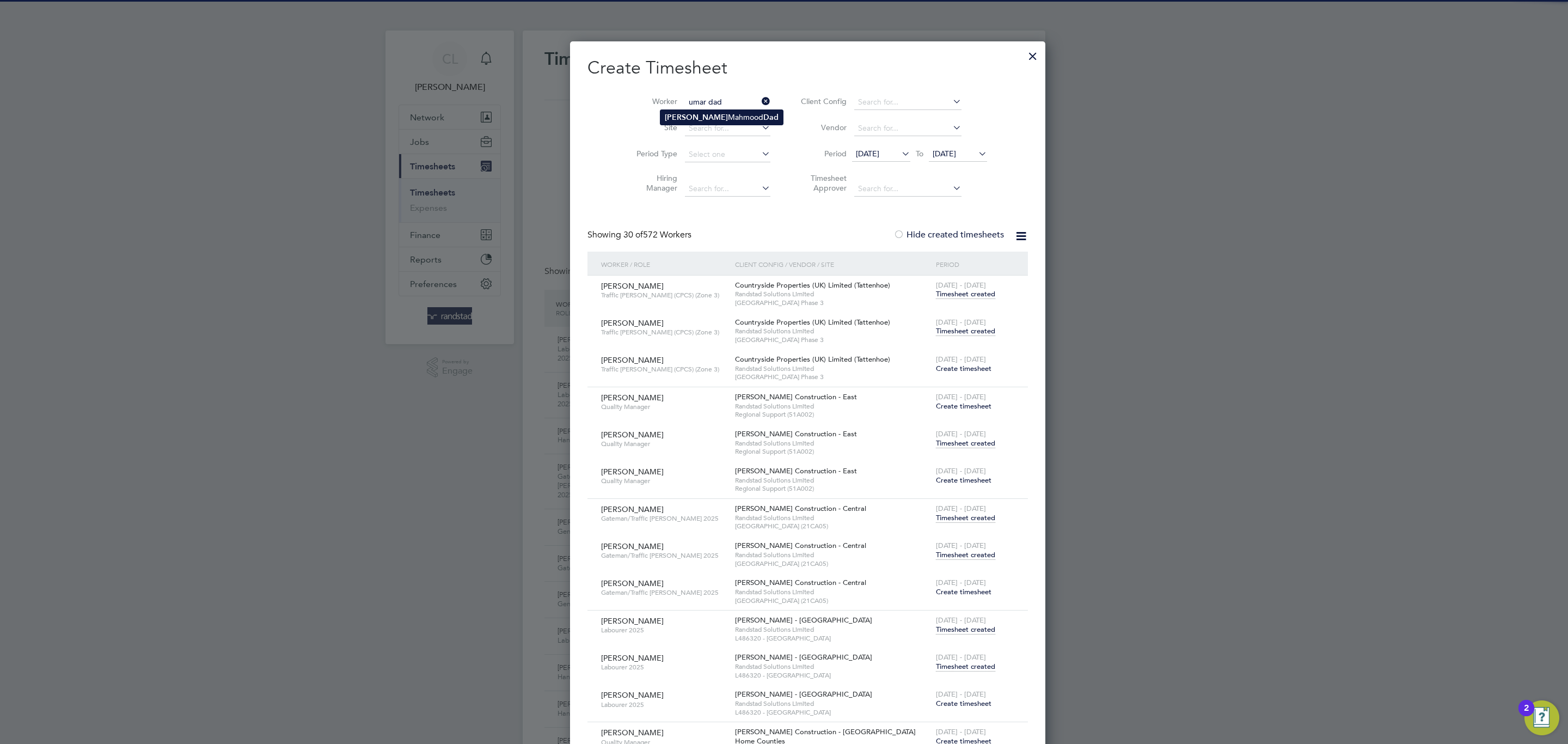
click at [763, 119] on b "Dad" at bounding box center [771, 118] width 15 height 9
type input "[PERSON_NAME] Dad"
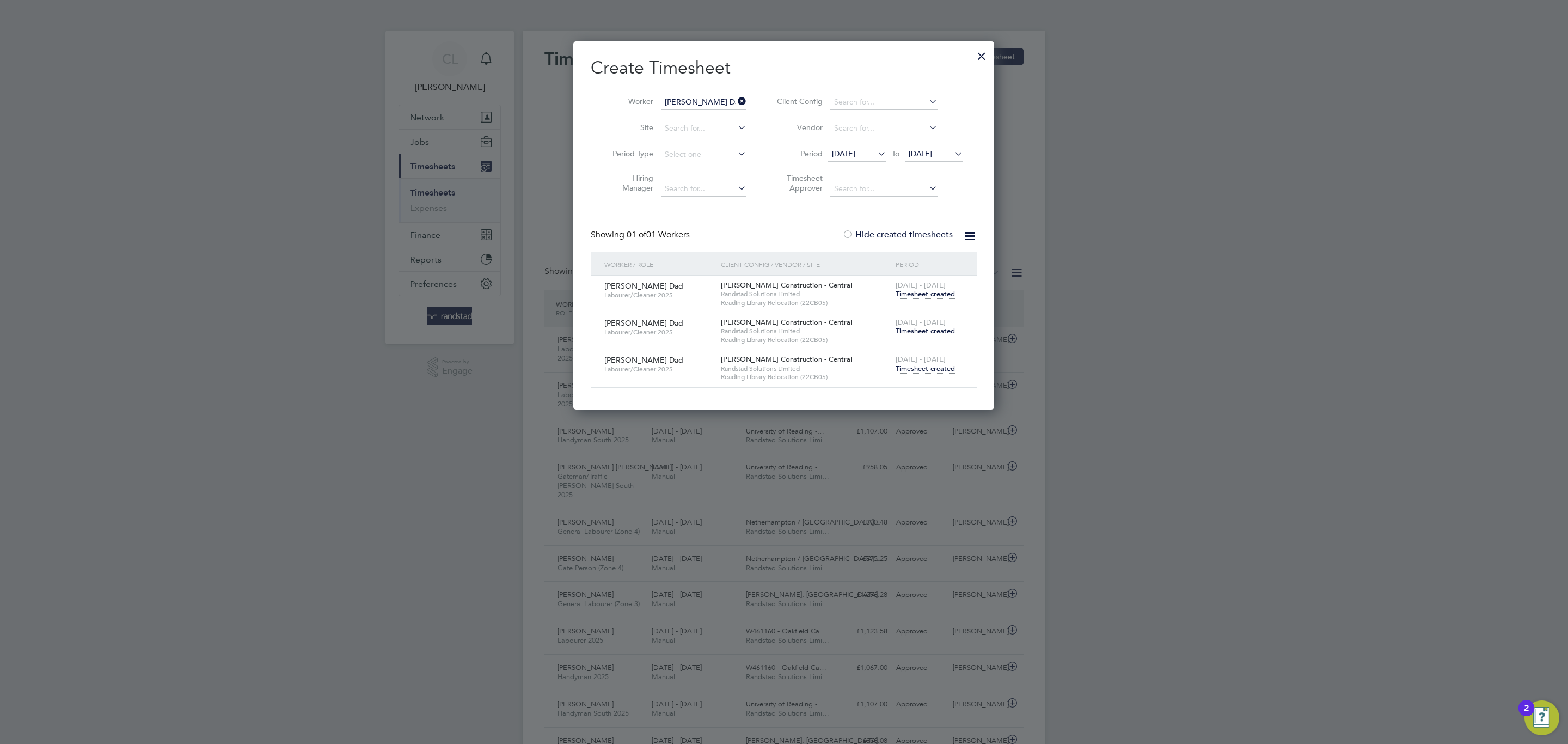
click at [937, 325] on span "[DATE] - [DATE]" at bounding box center [921, 323] width 50 height 9
click at [938, 329] on span "Timesheet created" at bounding box center [925, 331] width 59 height 10
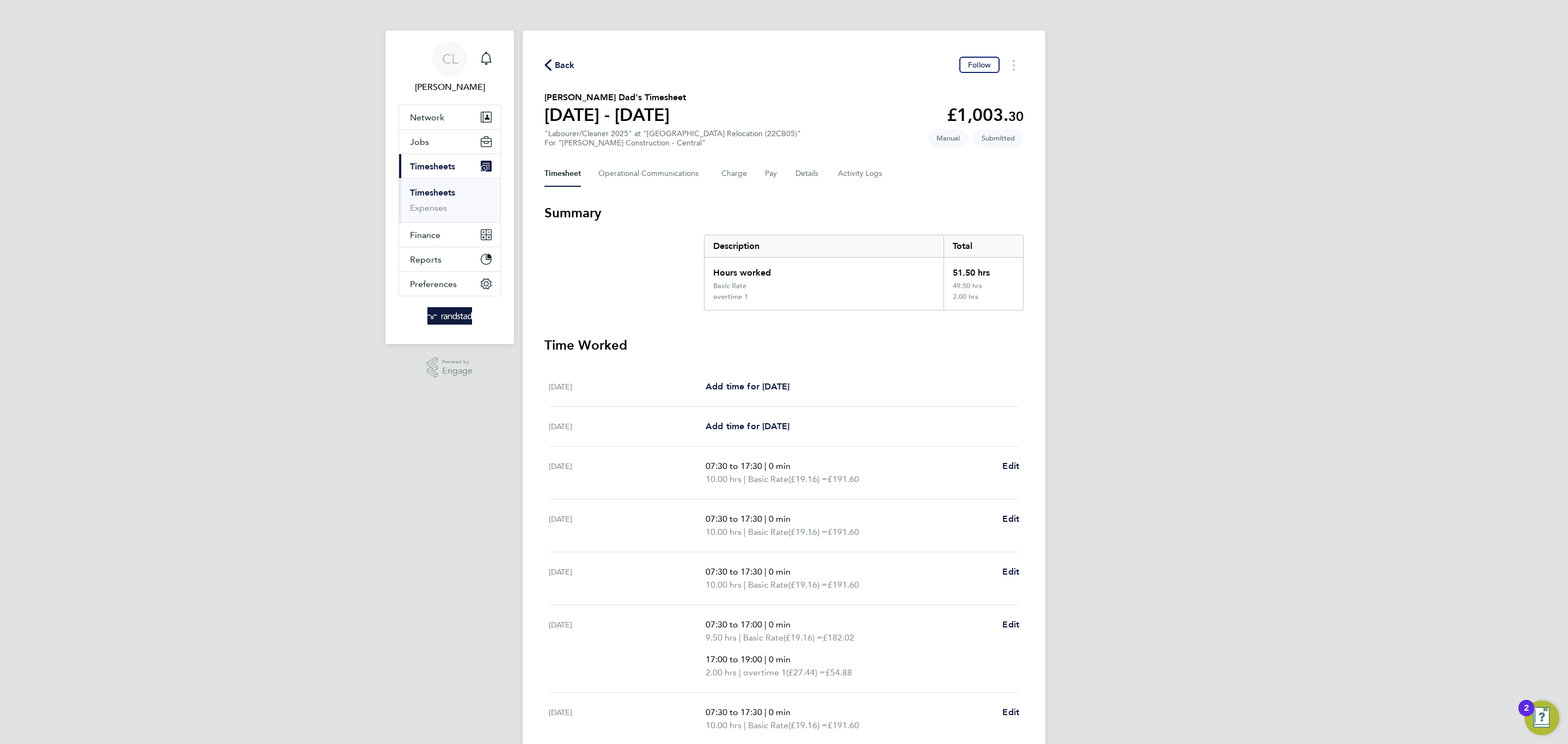
click at [1152, 694] on div "CL [PERSON_NAME] Notifications Applications: Network Team Members Businesses Si…" at bounding box center [784, 421] width 1568 height 842
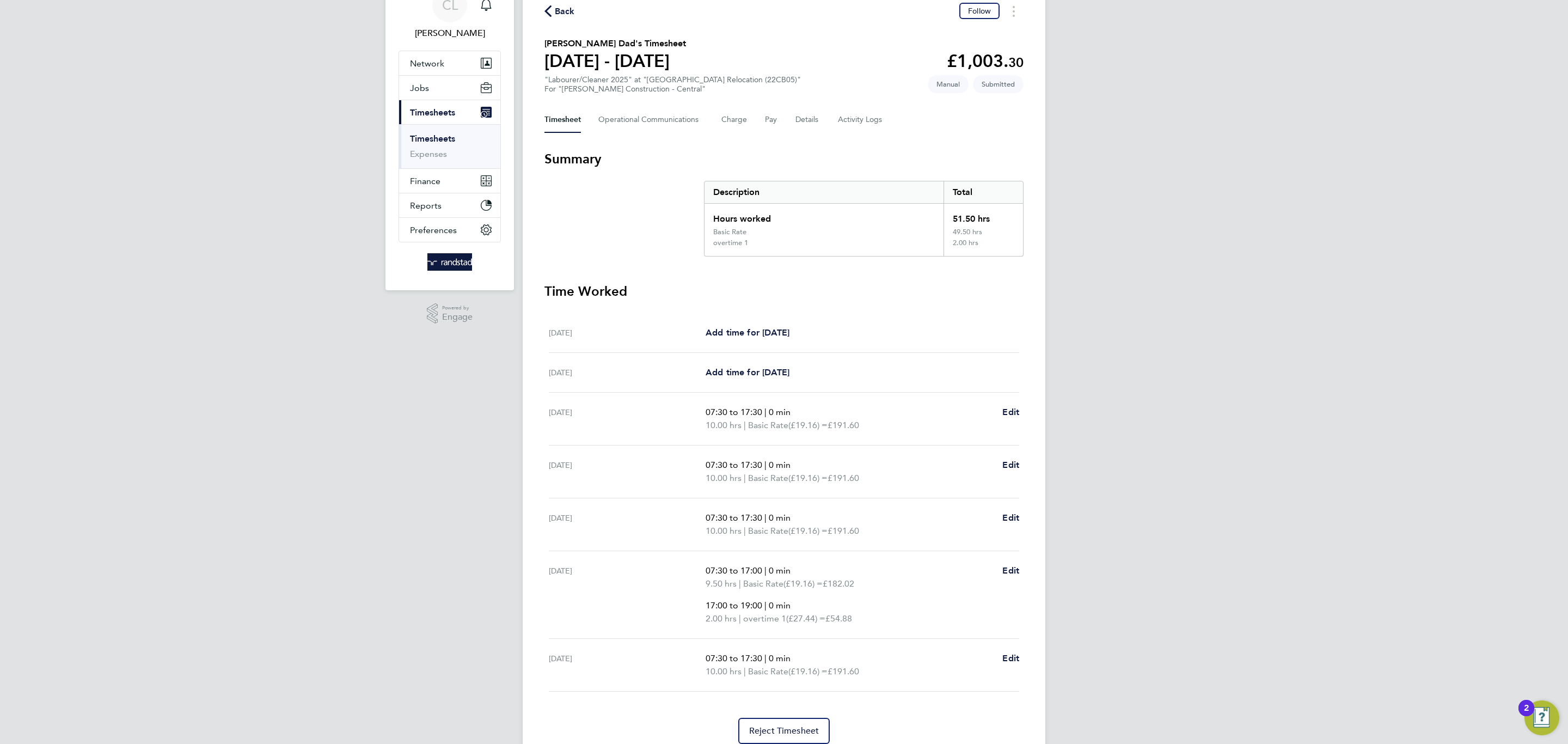
scroll to position [84, 0]
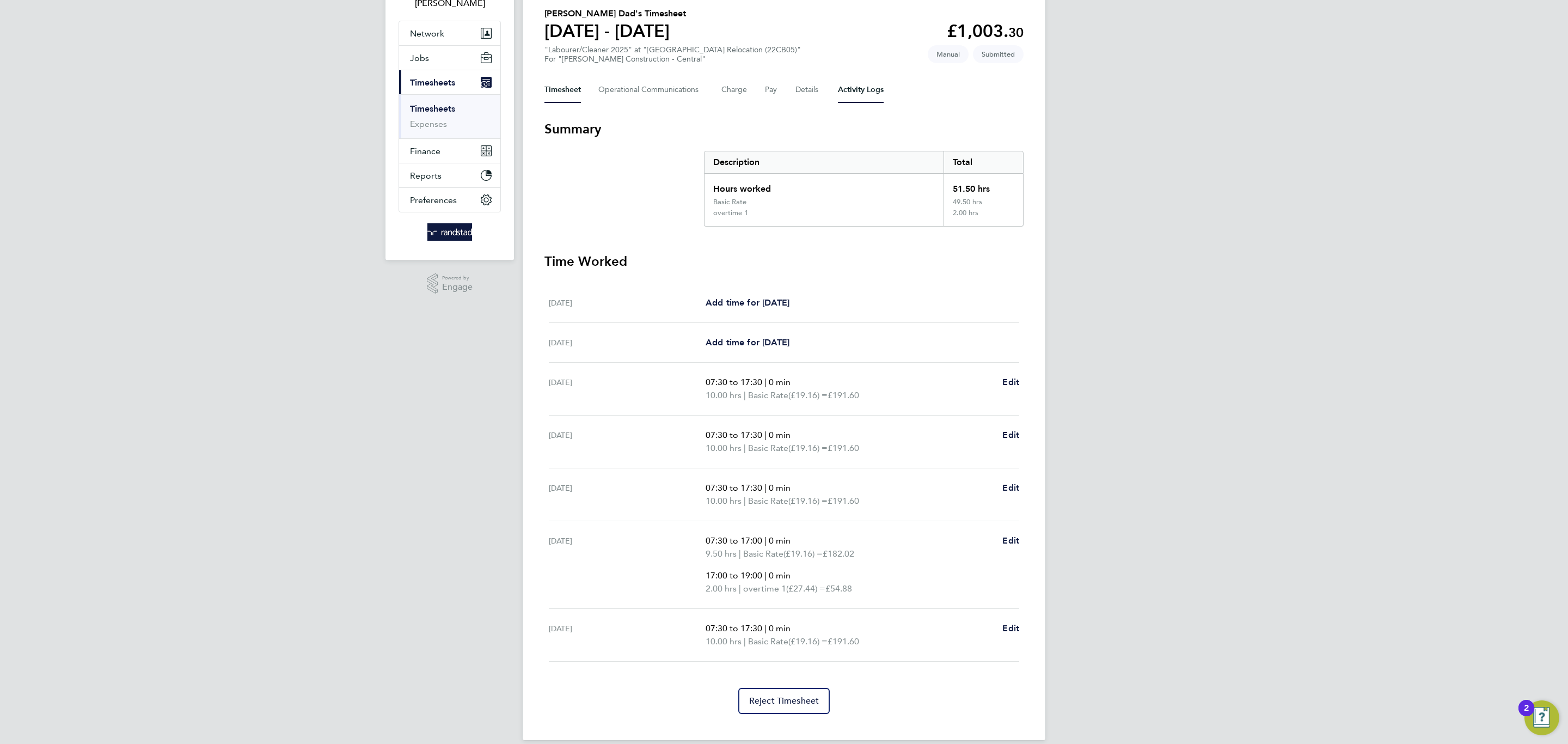
click at [844, 76] on Logs-tab "Activity Logs" at bounding box center [860, 89] width 46 height 26
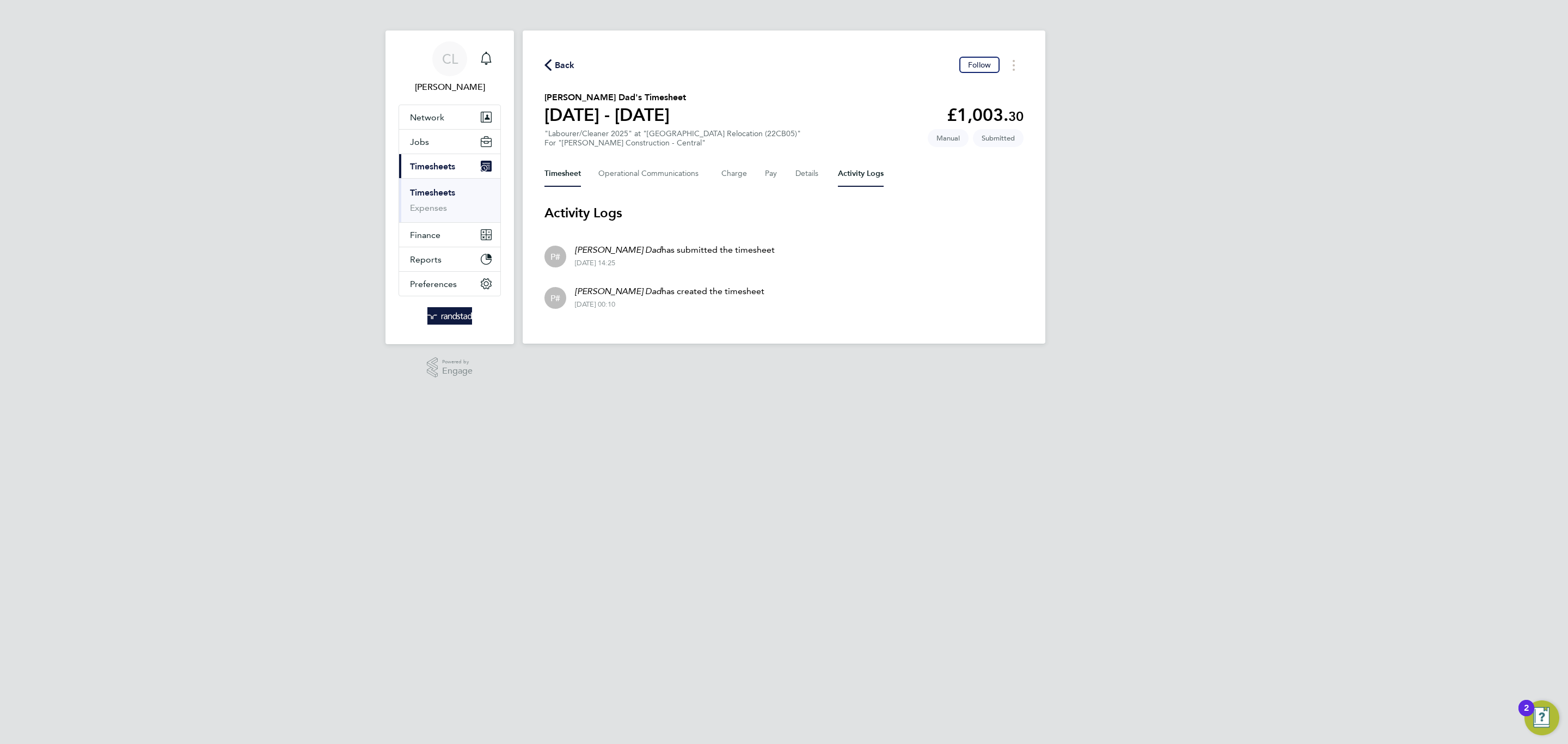
click at [558, 183] on button "Timesheet" at bounding box center [562, 173] width 37 height 26
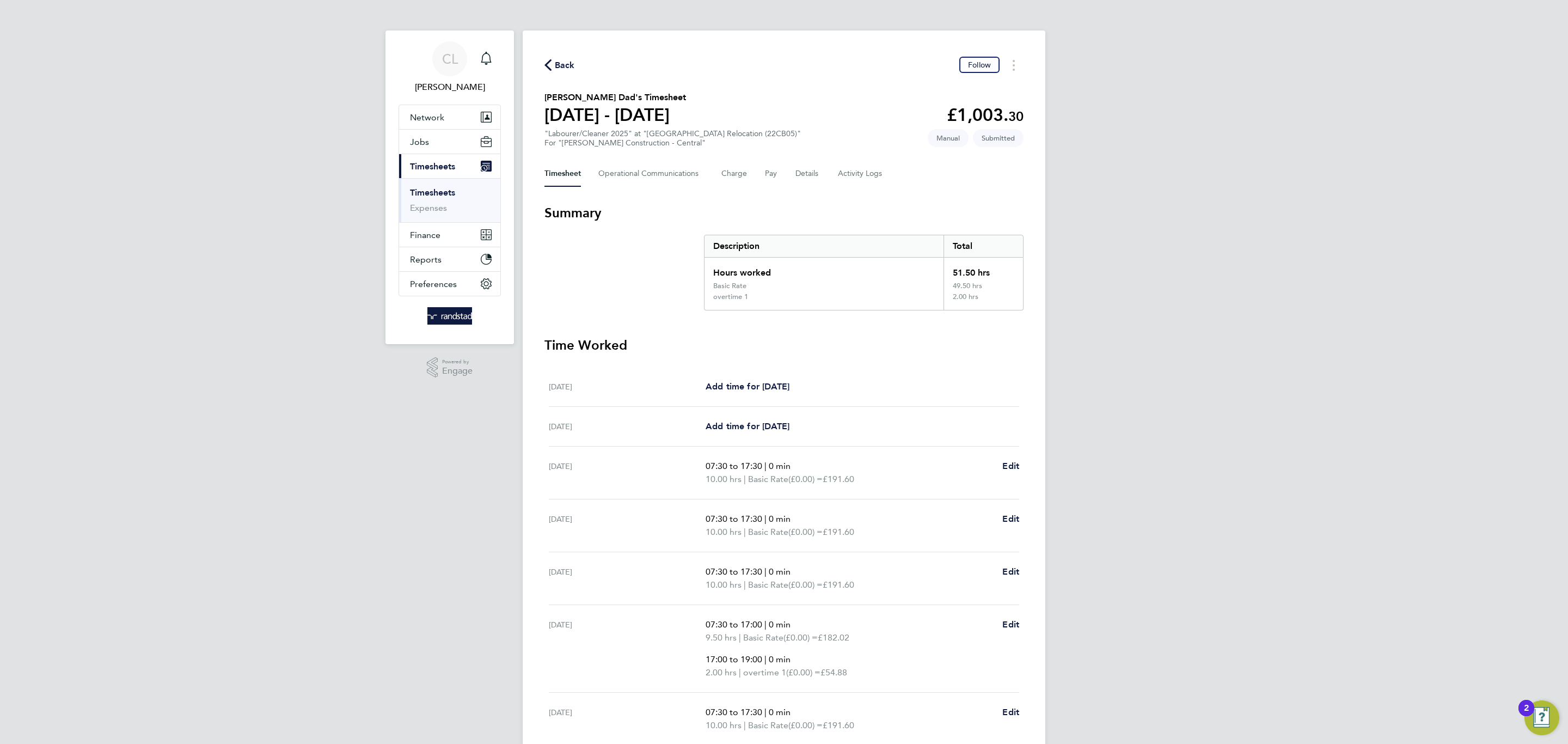
click at [561, 68] on span "Back" at bounding box center [565, 65] width 20 height 13
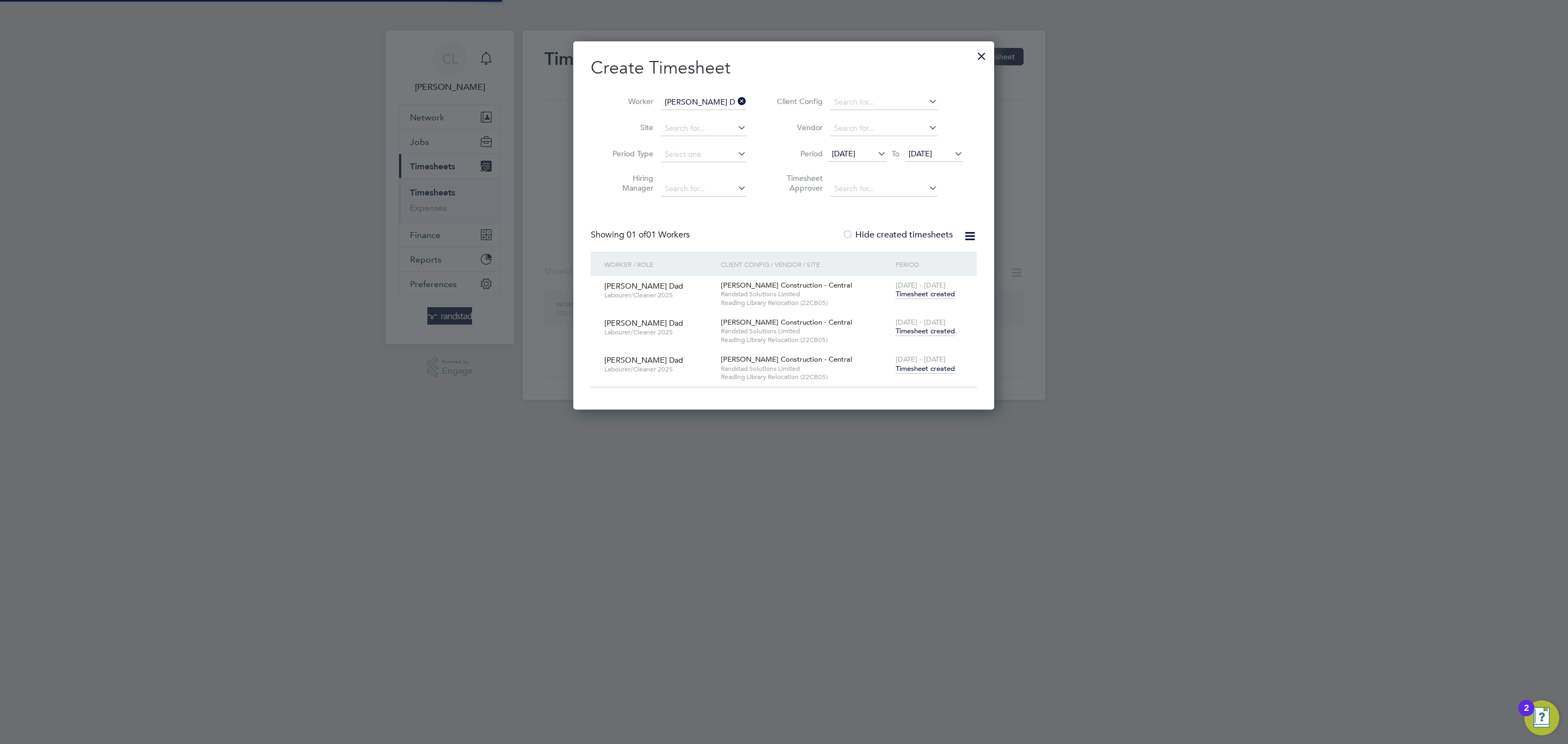
scroll to position [369, 421]
click at [702, 102] on input "[PERSON_NAME] Dad" at bounding box center [703, 102] width 85 height 15
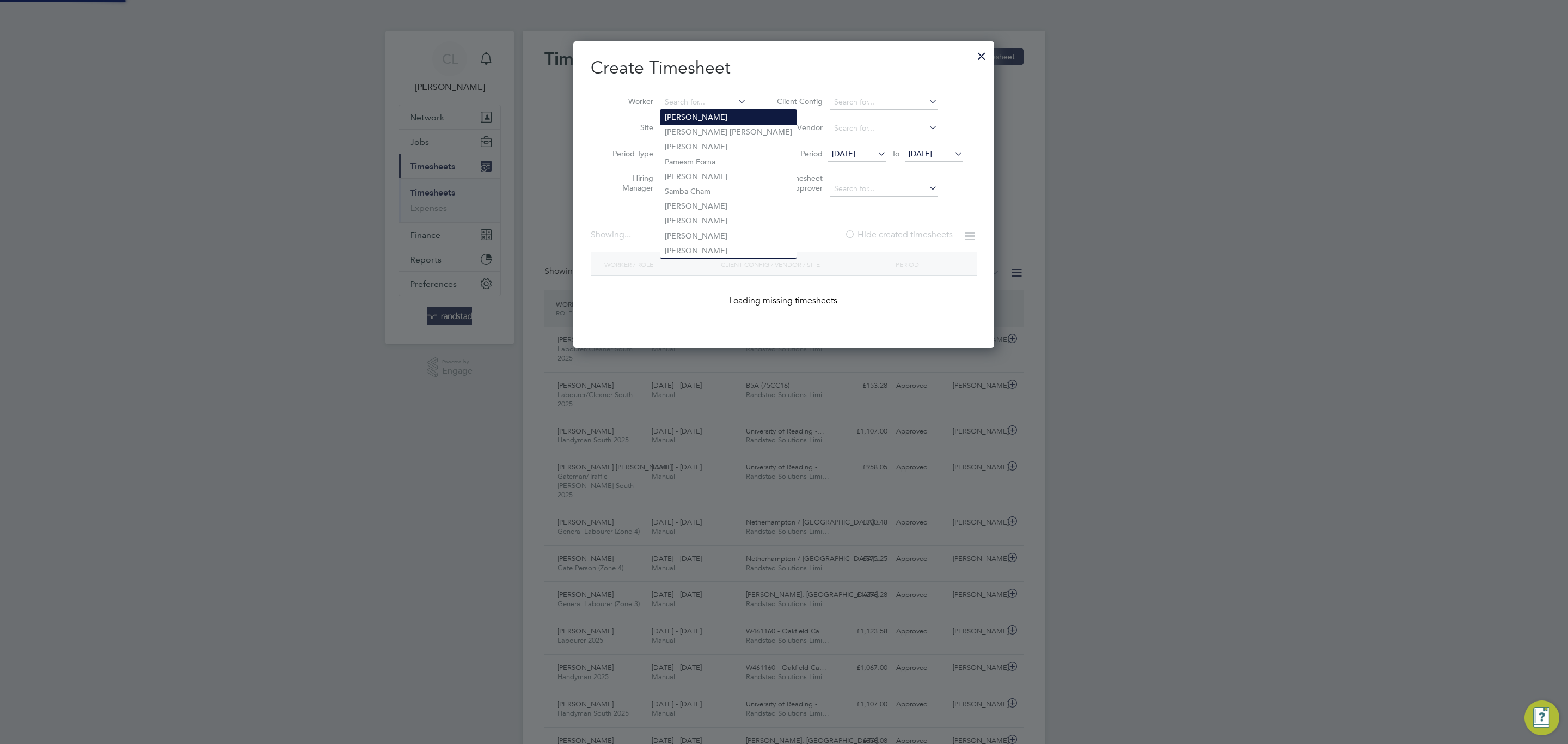
scroll to position [37, 95]
click at [785, 145] on li "Period [DATE] To [DATE]" at bounding box center [868, 155] width 216 height 26
click at [731, 128] on input at bounding box center [703, 128] width 85 height 15
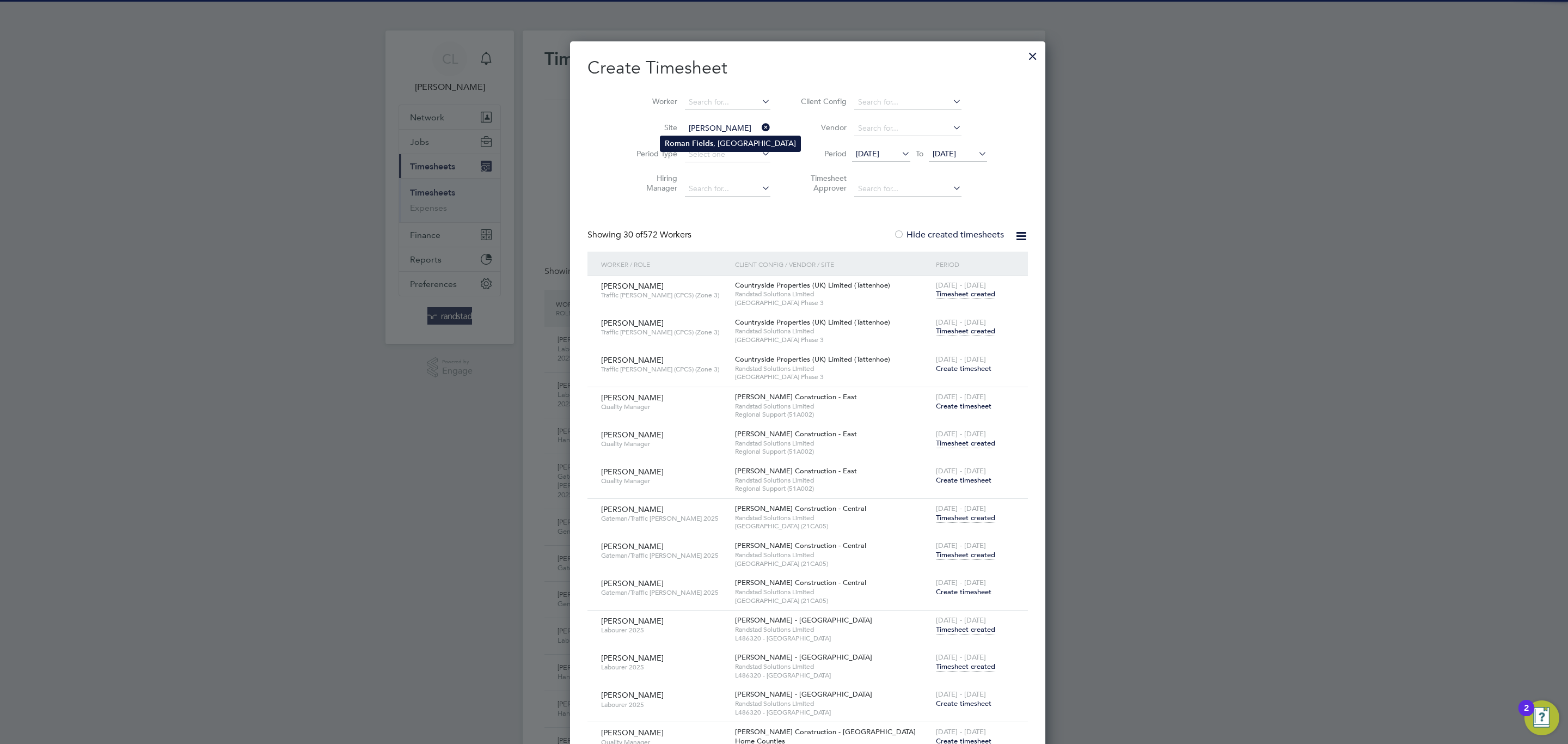
click at [721, 146] on li "[PERSON_NAME] , [GEOGRAPHIC_DATA]" at bounding box center [731, 144] width 140 height 14
type input "[PERSON_NAME], [GEOGRAPHIC_DATA]"
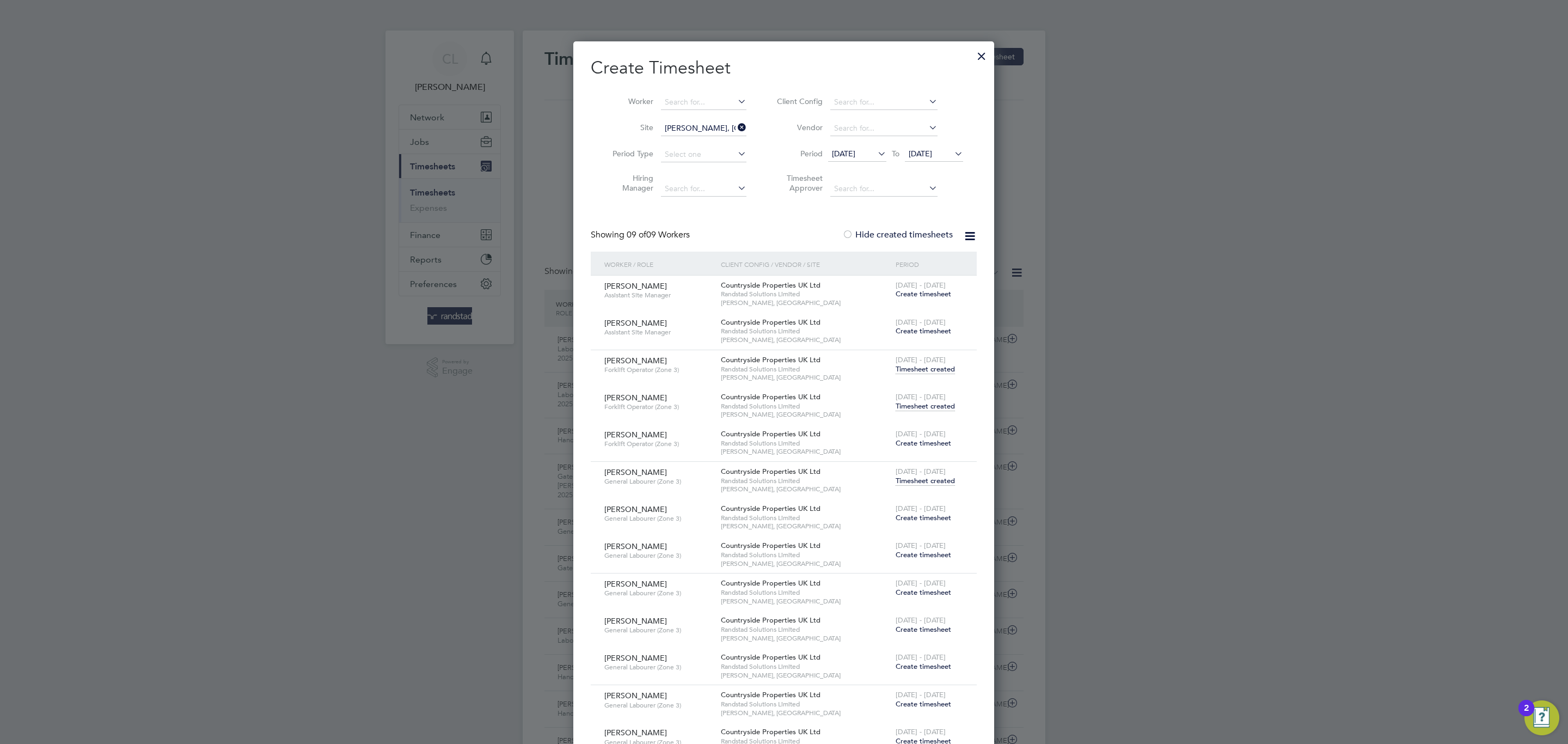
click at [884, 235] on label "Hide created timesheets" at bounding box center [897, 235] width 110 height 11
click at [916, 402] on span "[DATE] - [DATE]" at bounding box center [921, 397] width 50 height 9
click at [916, 403] on span "Timesheet created" at bounding box center [925, 406] width 59 height 10
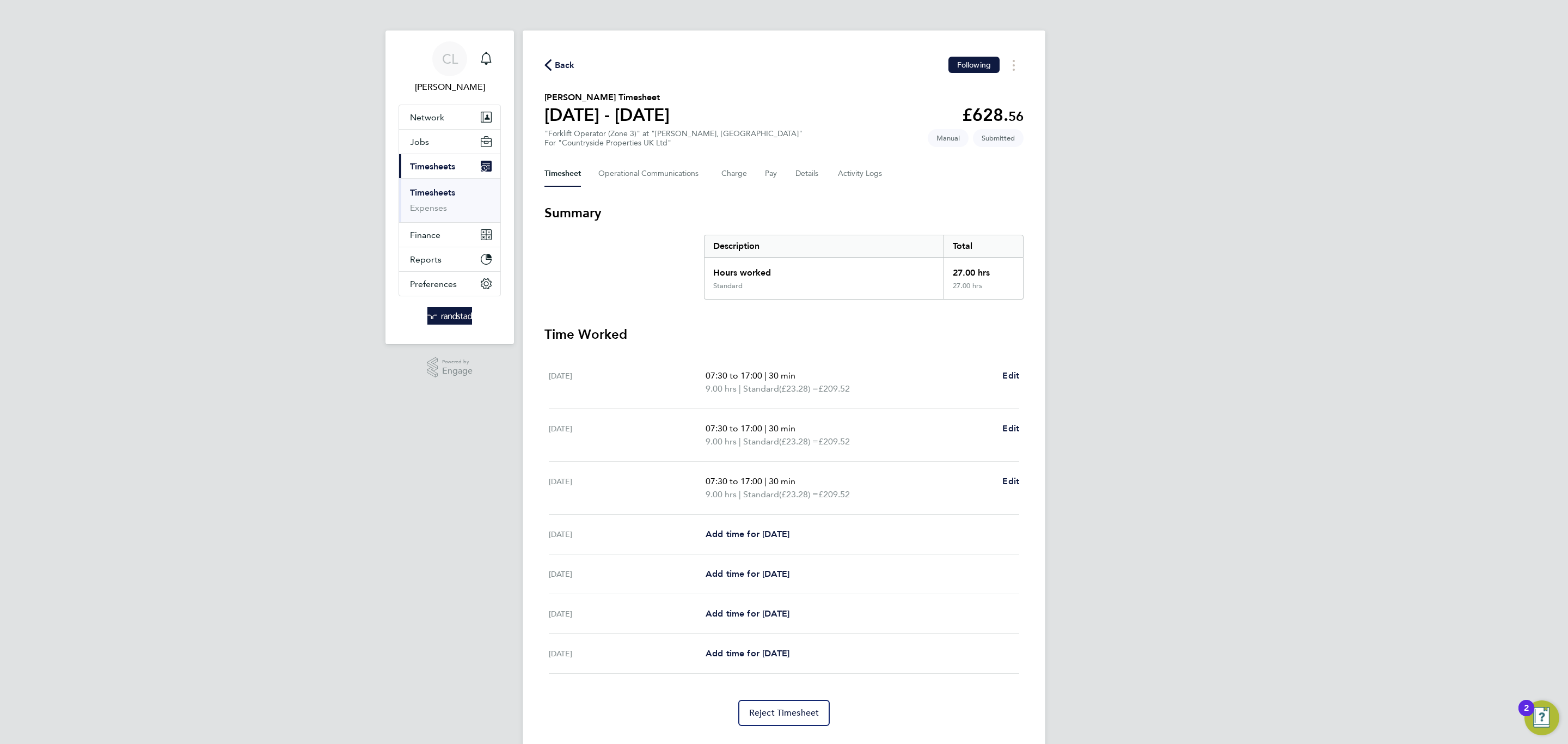
click at [572, 61] on span "Back" at bounding box center [565, 65] width 20 height 13
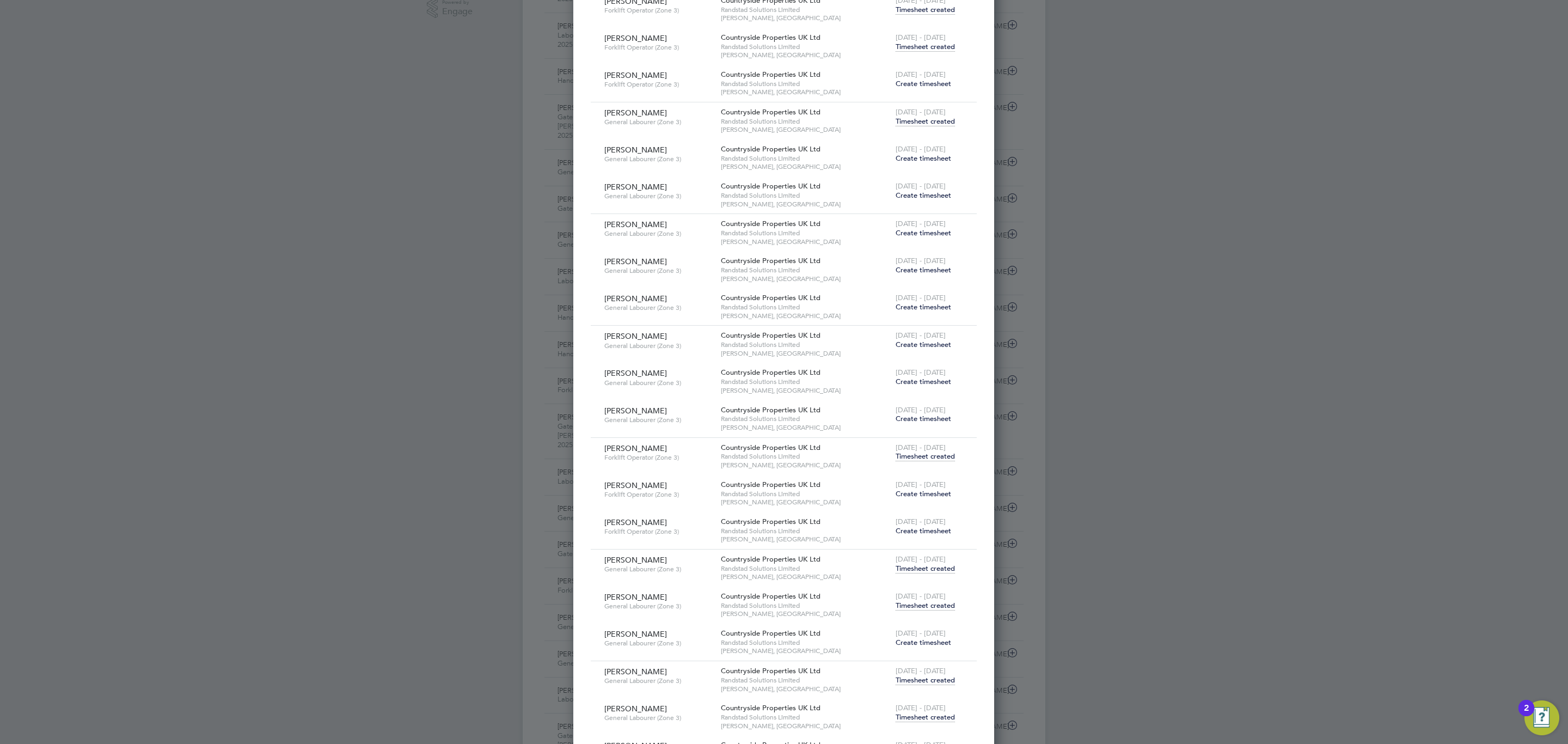
click at [909, 603] on span "Timesheet created" at bounding box center [925, 606] width 59 height 10
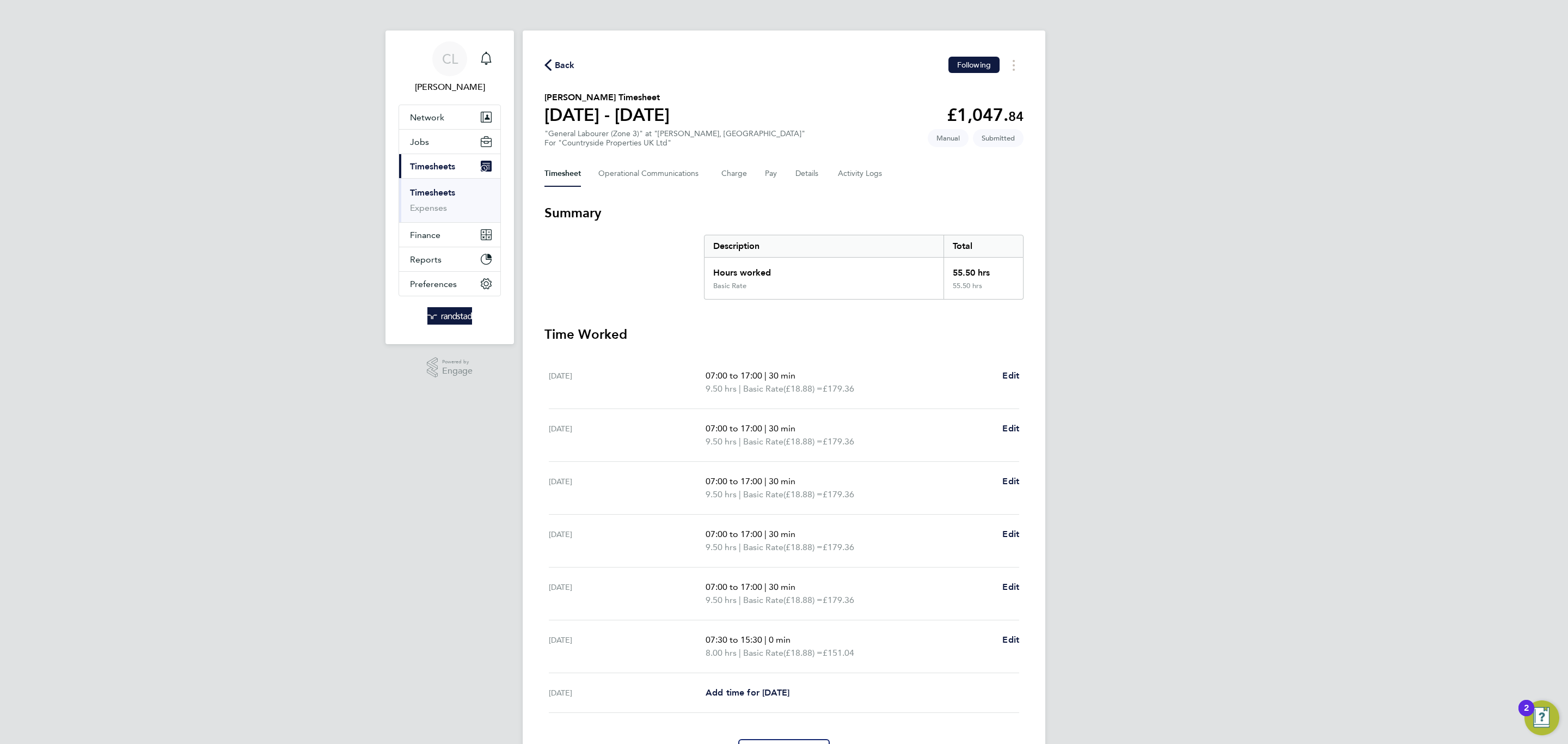
click at [569, 68] on span "Back" at bounding box center [565, 65] width 20 height 13
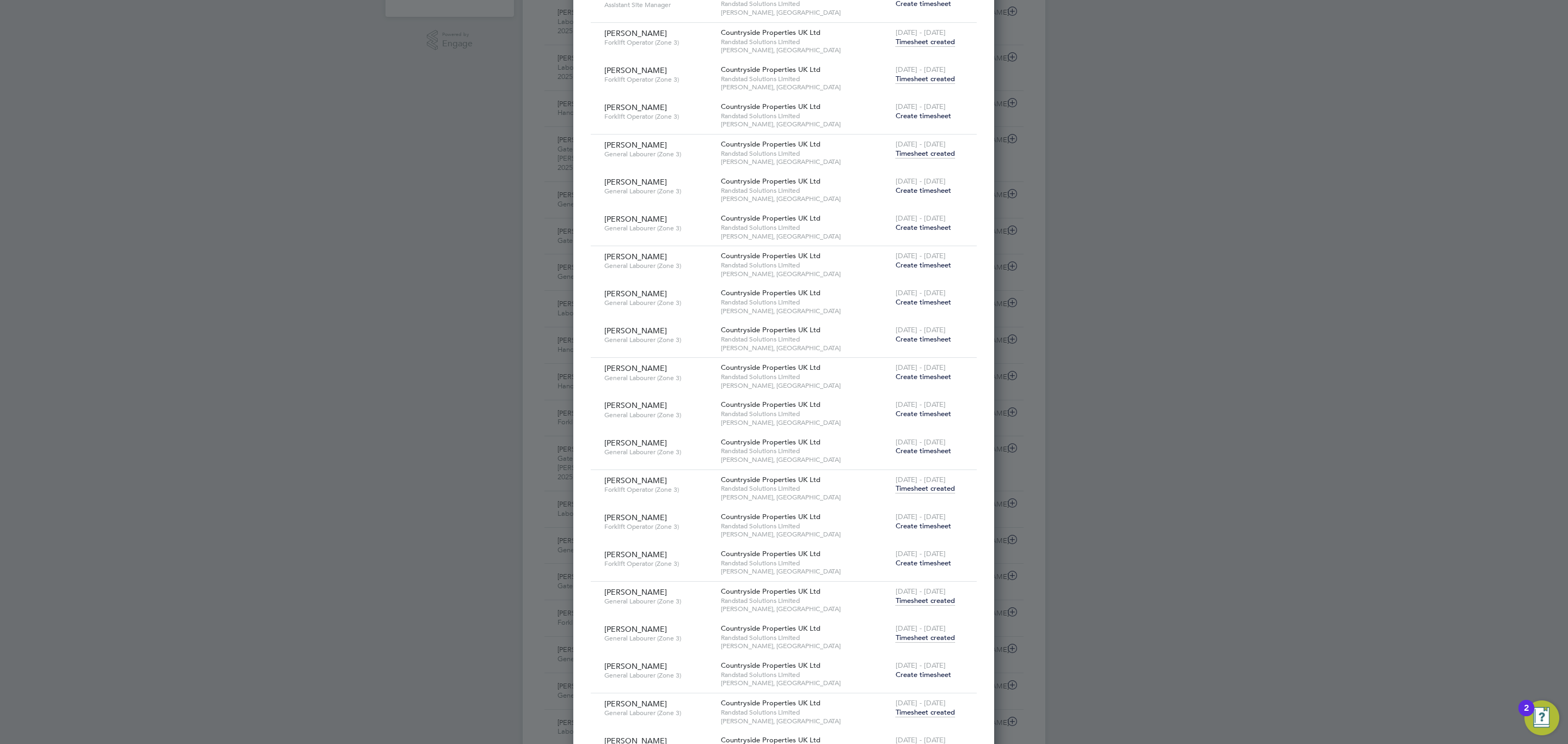
click at [921, 604] on span "Timesheet created" at bounding box center [925, 600] width 59 height 10
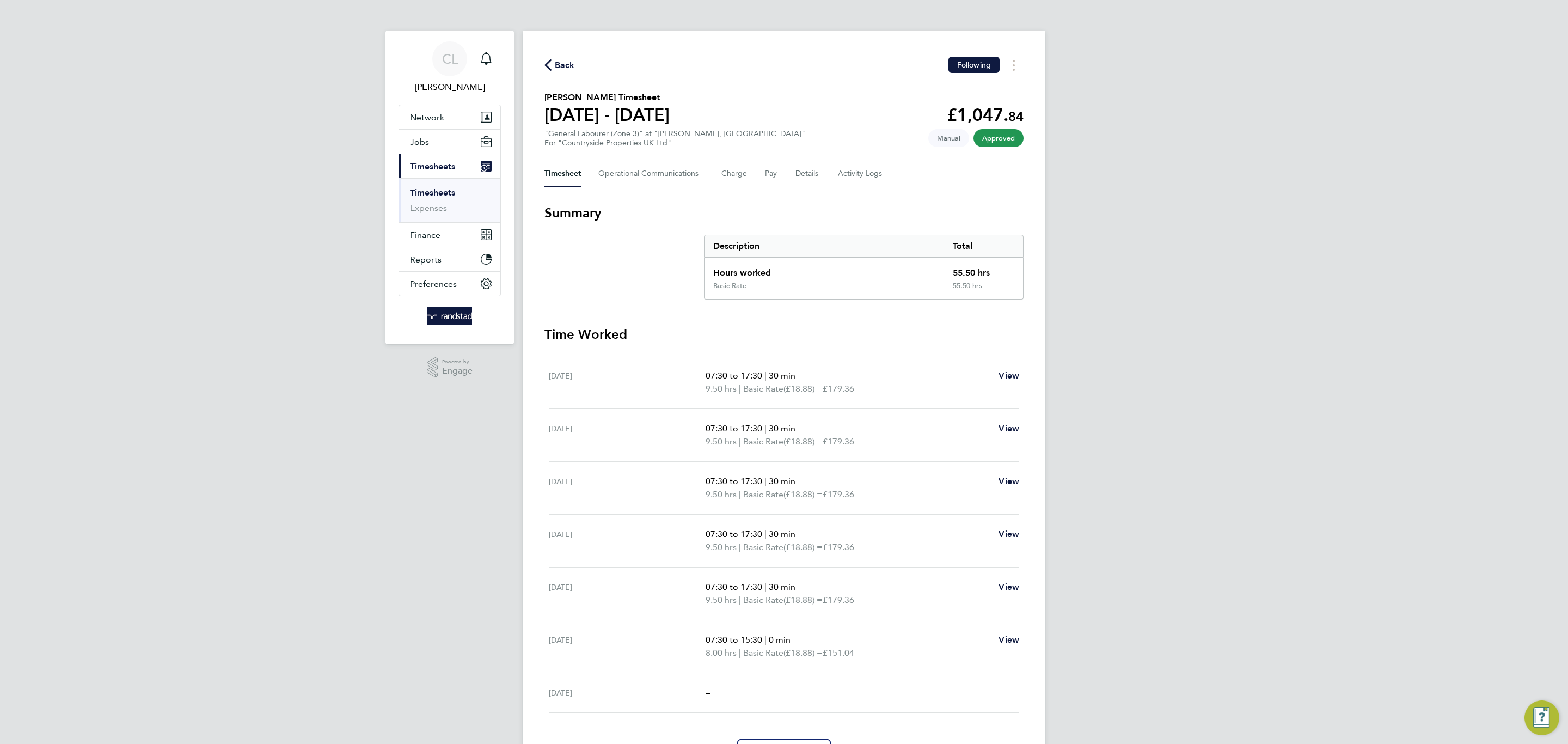
click at [560, 65] on span "Back" at bounding box center [565, 65] width 20 height 13
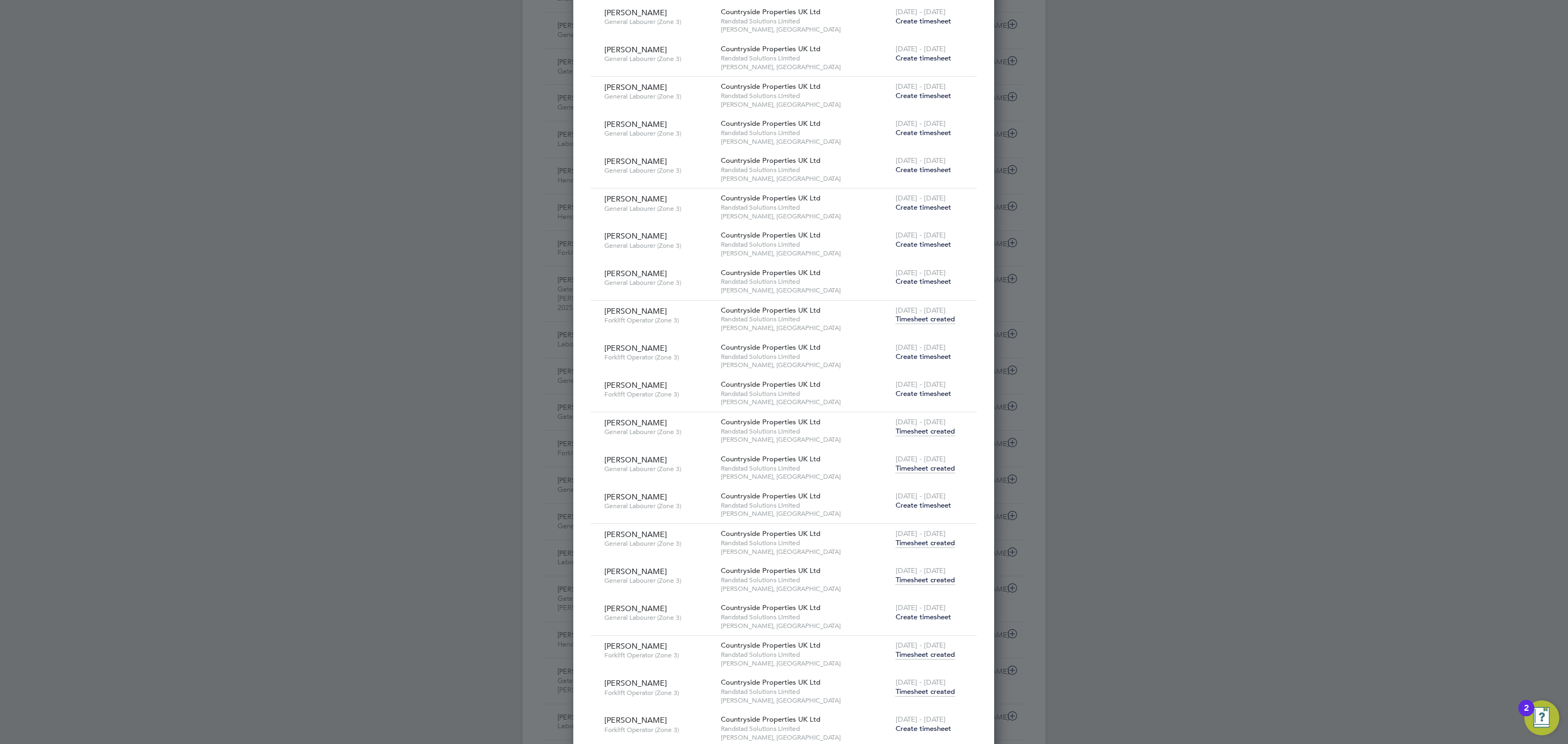
click at [924, 582] on span "Timesheet created" at bounding box center [925, 580] width 59 height 10
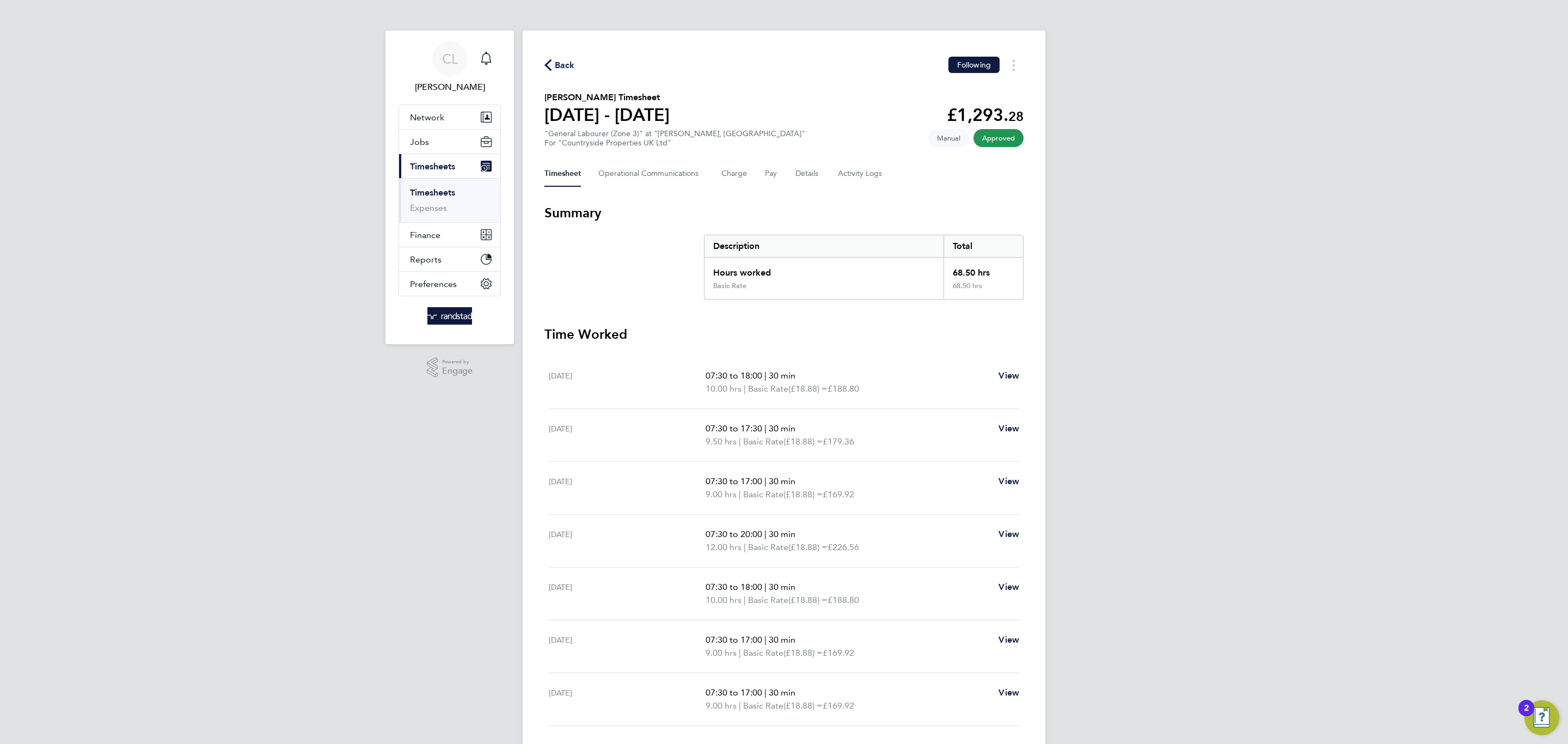
click at [572, 70] on span "Back" at bounding box center [565, 65] width 20 height 13
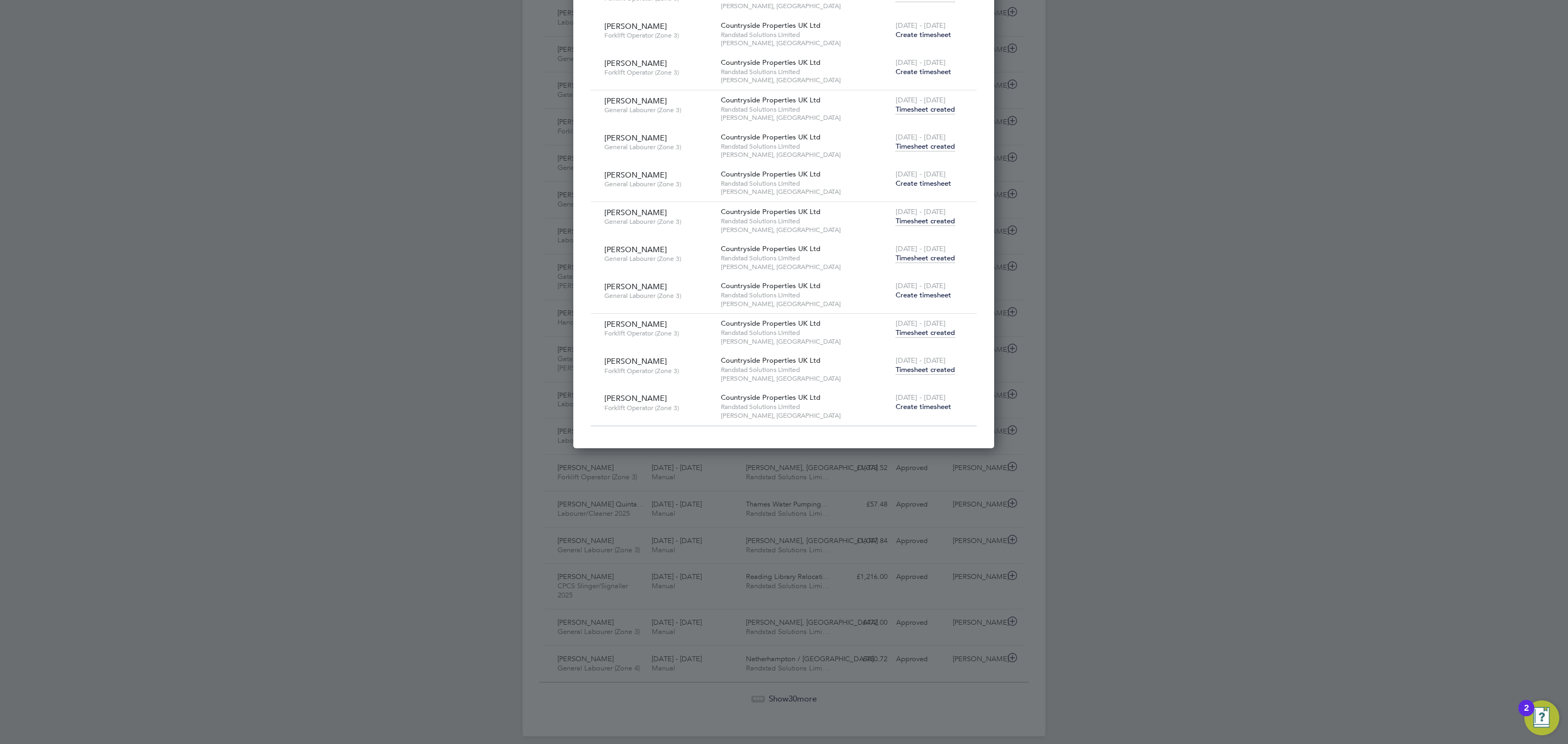
click at [929, 370] on span "Timesheet created" at bounding box center [925, 369] width 59 height 10
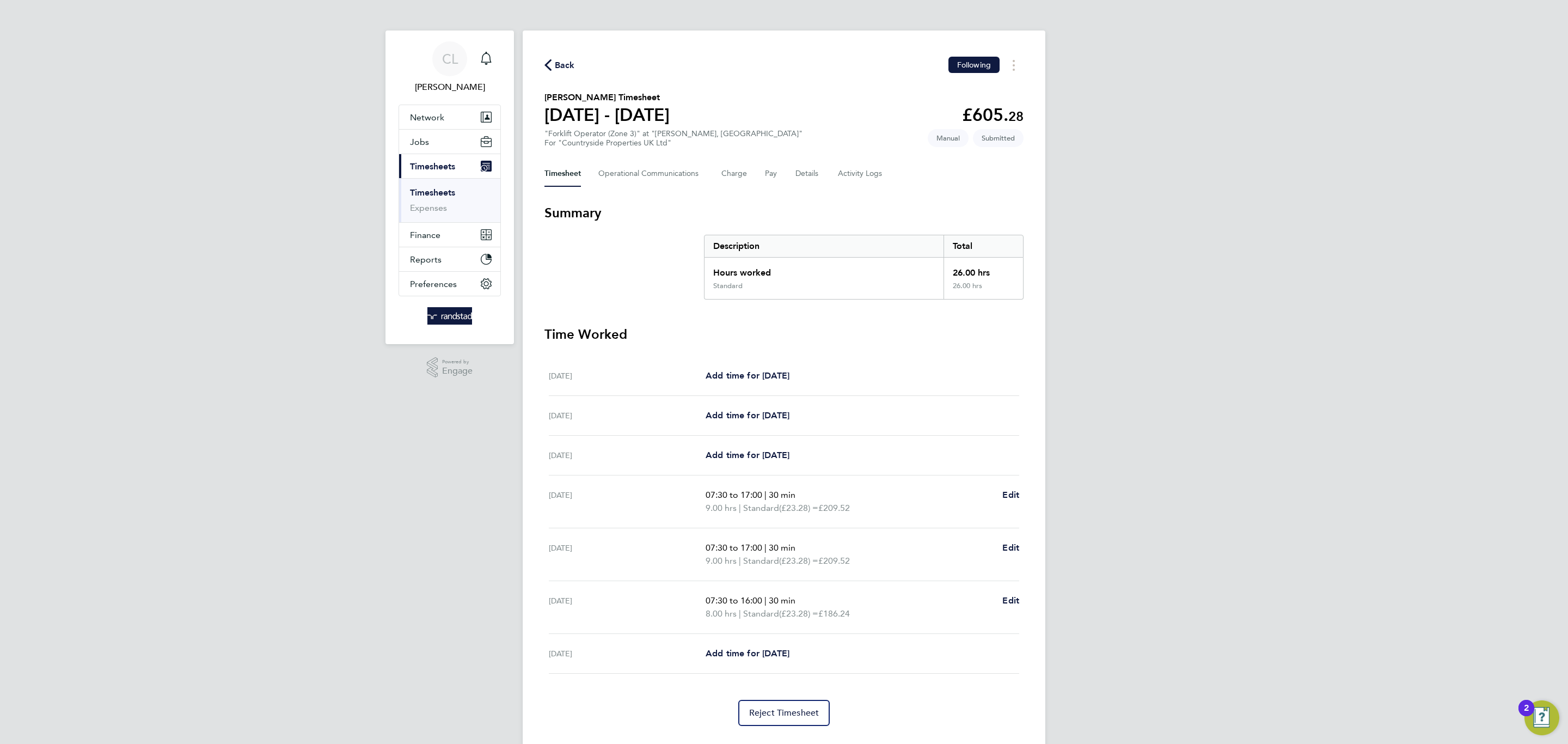
click at [805, 158] on div "Back Following [PERSON_NAME] Timesheet [DATE] - [DATE] £605. 28 "Forklift Opera…" at bounding box center [784, 391] width 523 height 722
click at [806, 164] on button "Details" at bounding box center [808, 173] width 25 height 26
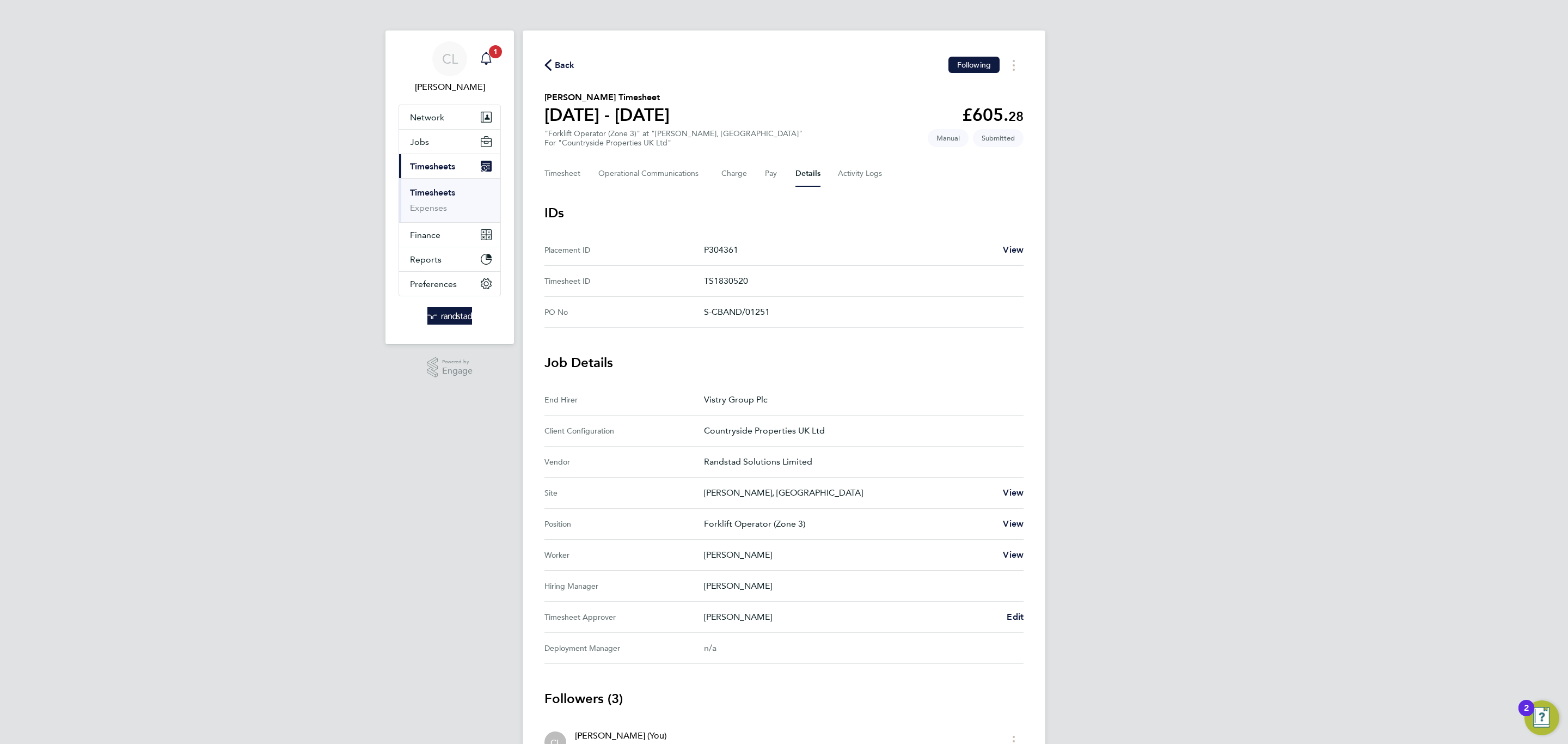
click at [483, 63] on icon "Main navigation" at bounding box center [486, 58] width 13 height 13
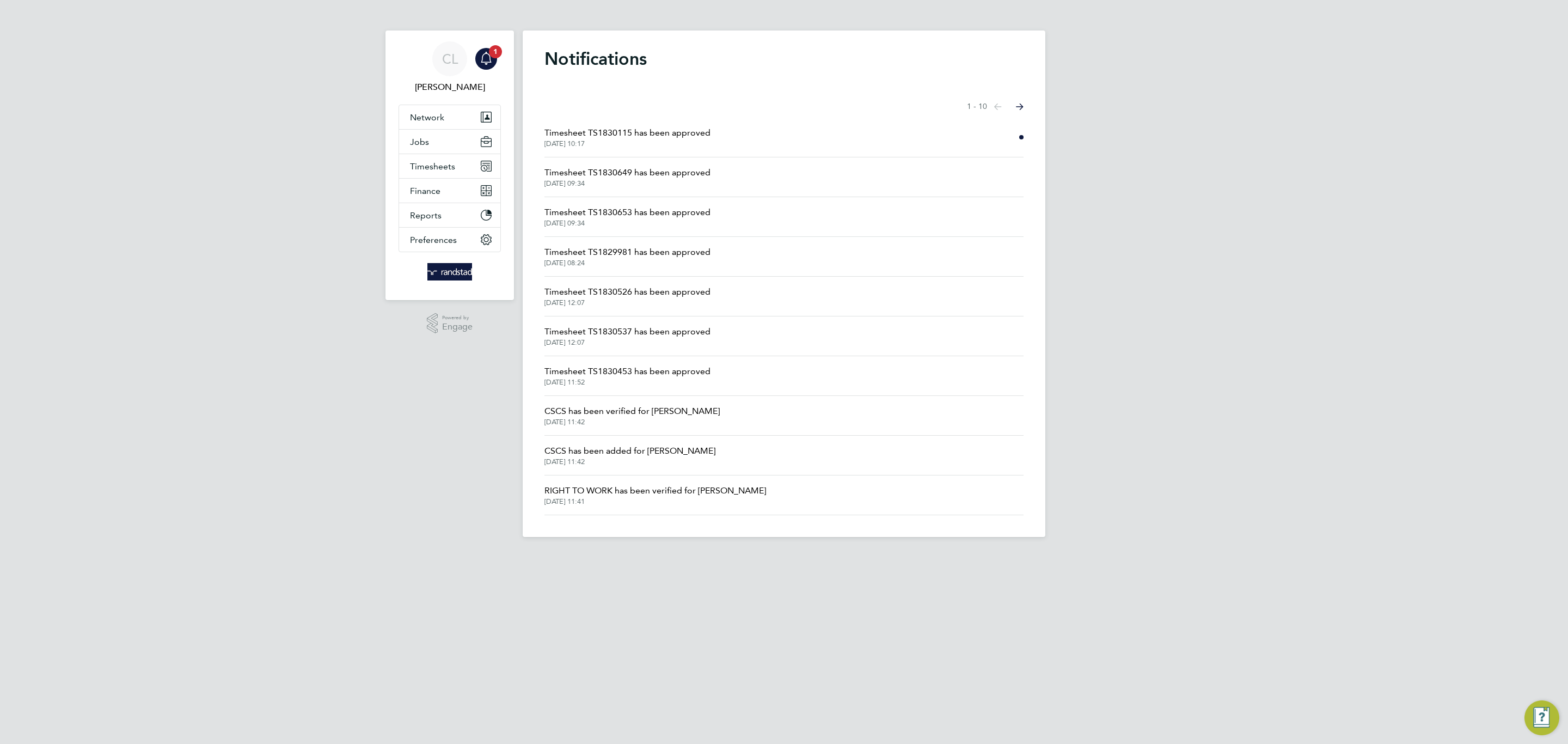
click at [651, 128] on span "Timesheet TS1830115 has been approved" at bounding box center [627, 133] width 166 height 13
